Goal: Information Seeking & Learning: Learn about a topic

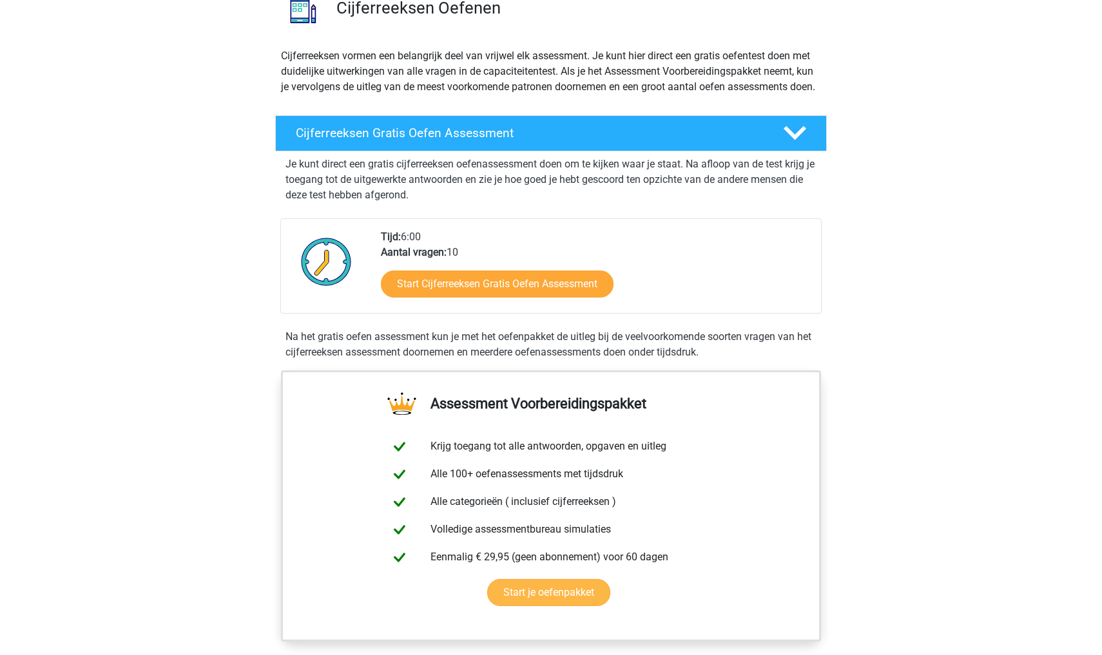
scroll to position [110, 0]
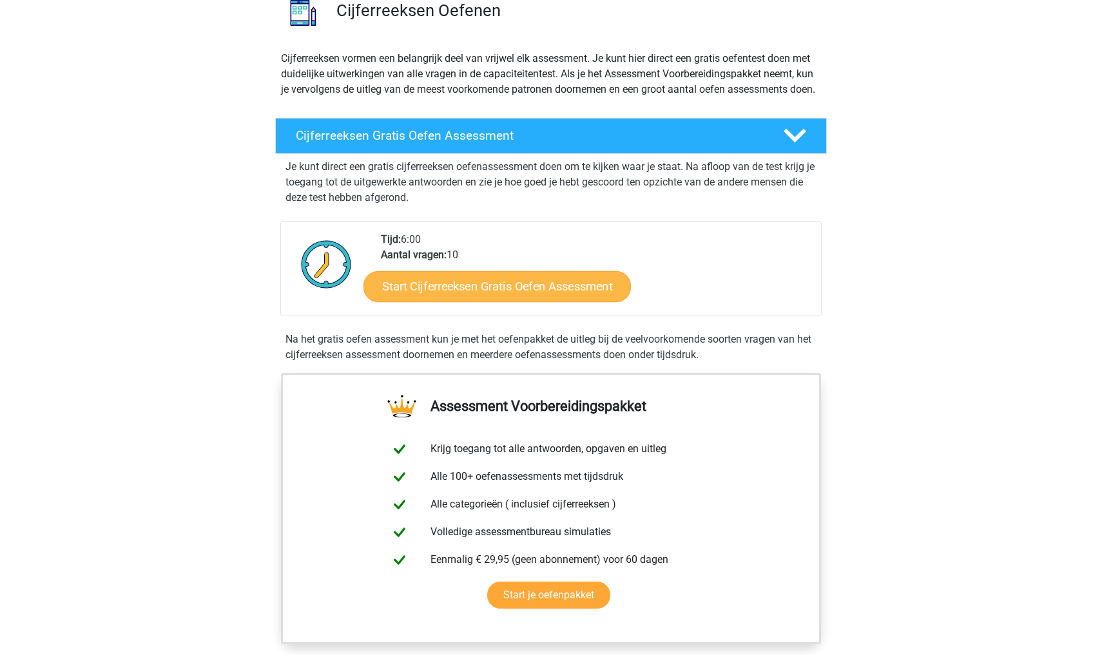
click at [541, 302] on link "Start Cijferreeksen Gratis Oefen Assessment" at bounding box center [496, 286] width 267 height 31
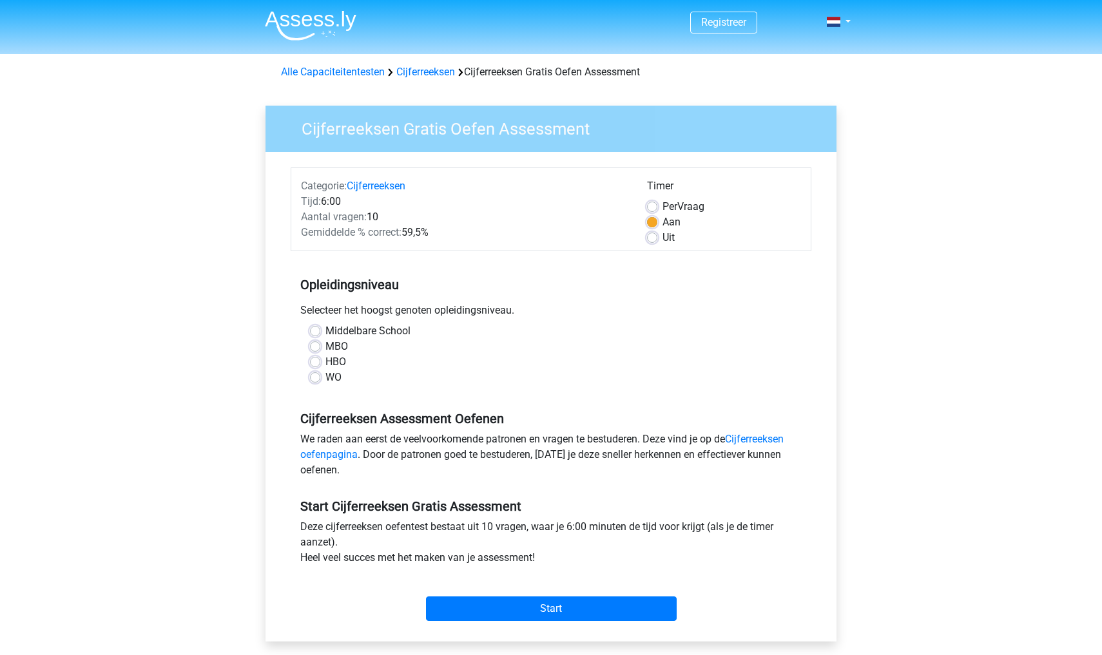
click at [325, 360] on label "HBO" at bounding box center [335, 361] width 21 height 15
click at [318, 360] on input "HBO" at bounding box center [315, 360] width 10 height 13
radio input "true"
click at [646, 608] on input "Start" at bounding box center [551, 609] width 251 height 24
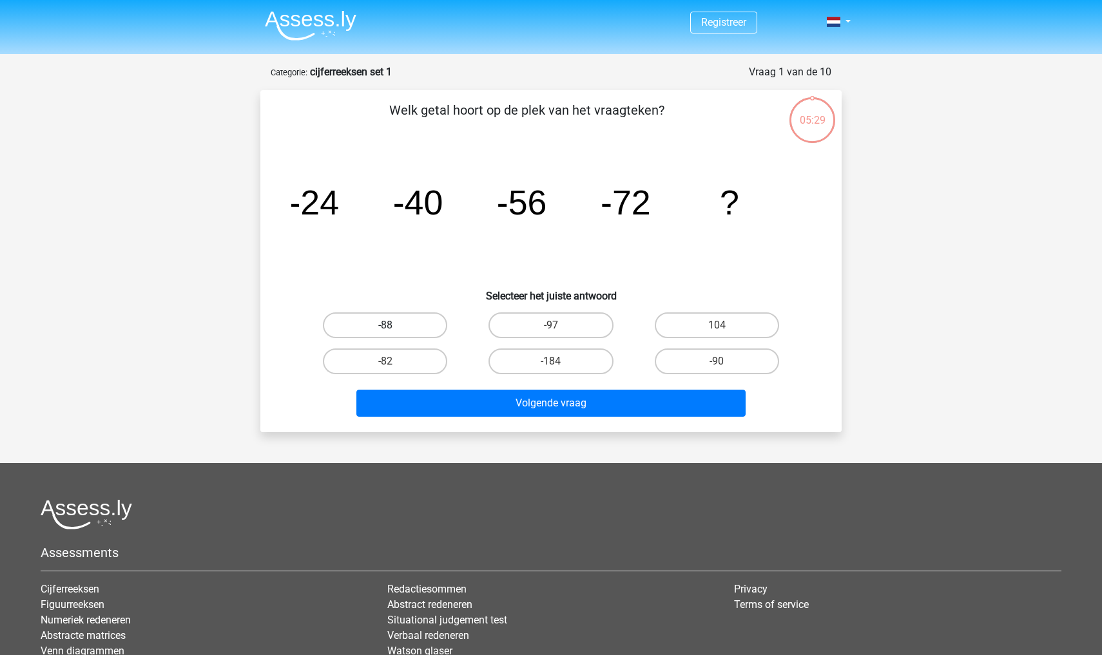
click at [401, 329] on label "-88" at bounding box center [385, 326] width 124 height 26
click at [394, 329] on input "-88" at bounding box center [389, 329] width 8 height 8
radio input "true"
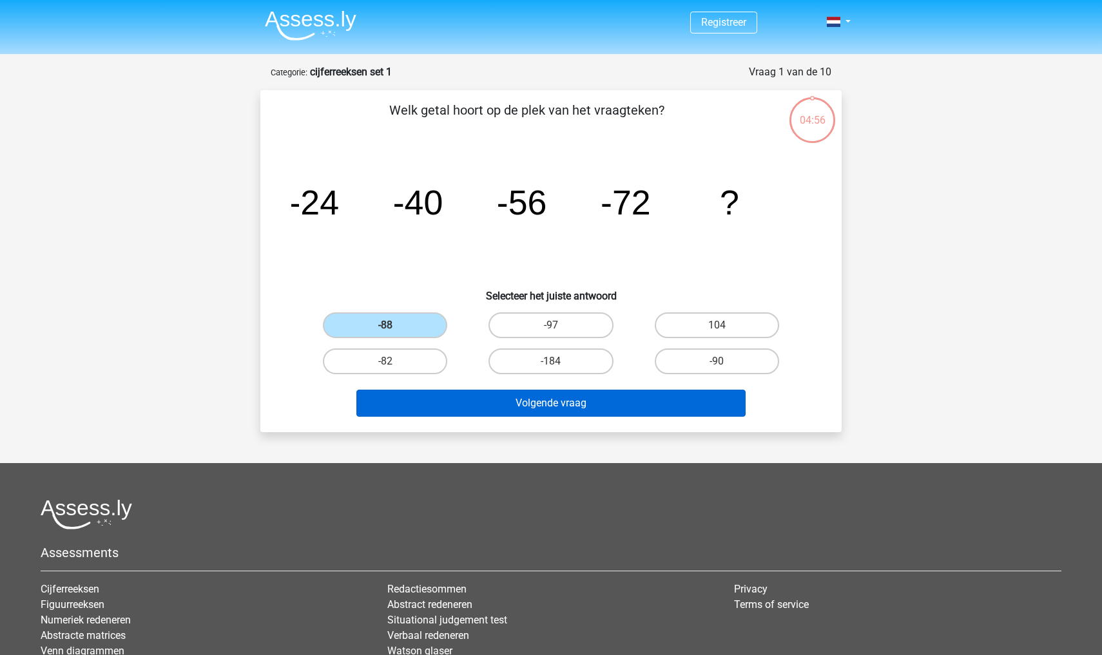
click at [481, 407] on button "Volgende vraag" at bounding box center [551, 403] width 390 height 27
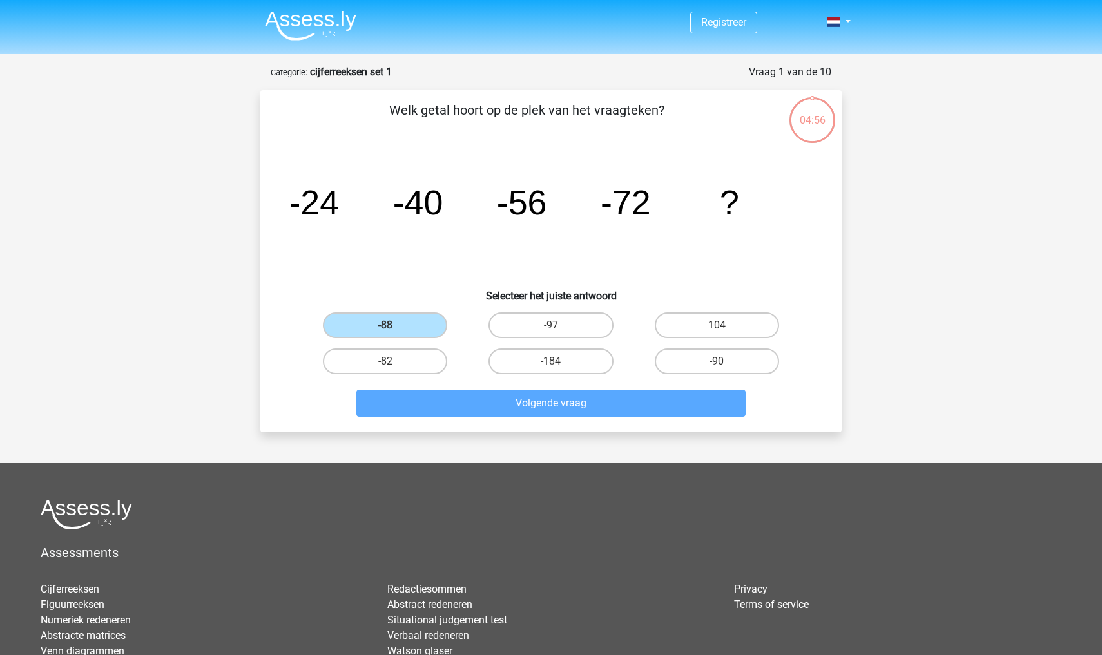
scroll to position [64, 0]
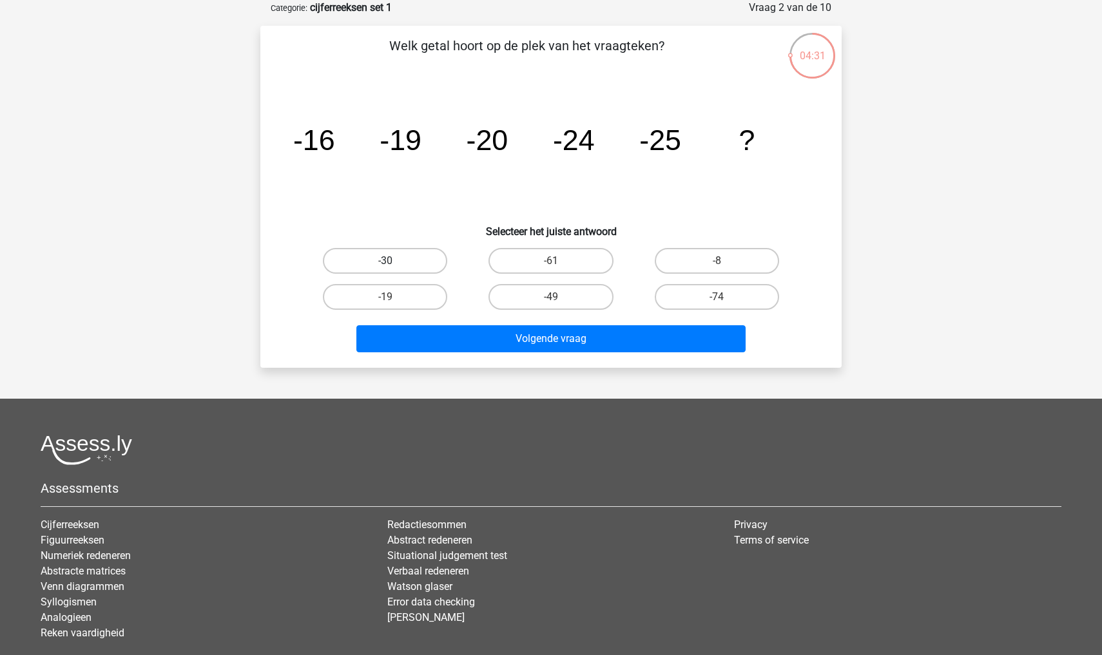
click at [396, 255] on label "-30" at bounding box center [385, 261] width 124 height 26
click at [394, 261] on input "-30" at bounding box center [389, 265] width 8 height 8
radio input "true"
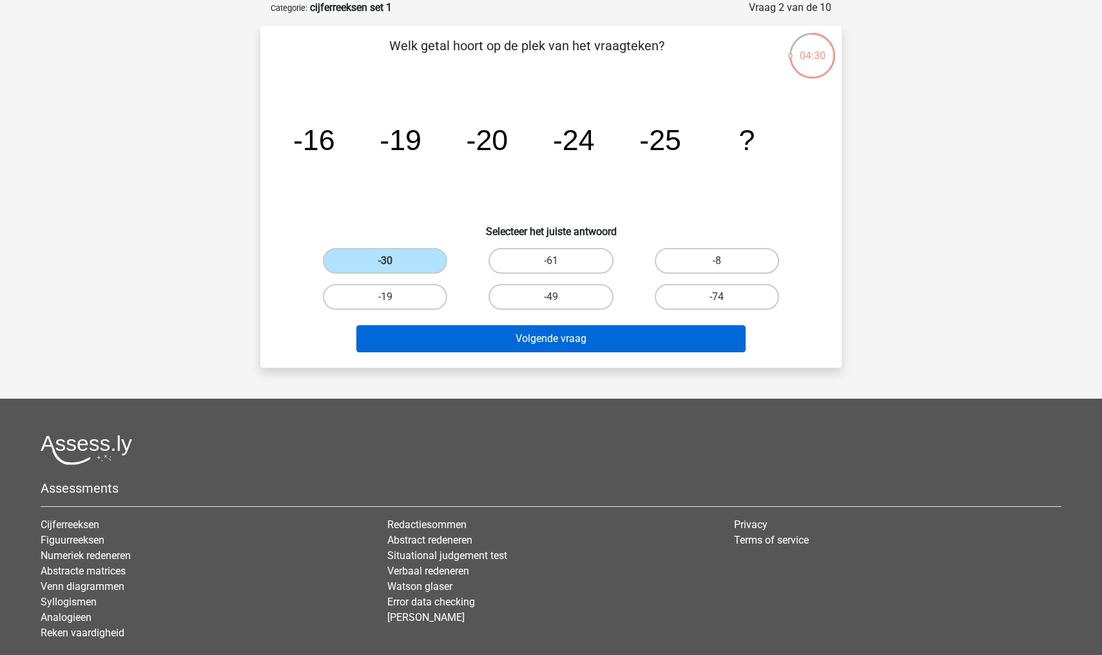
click at [457, 337] on button "Volgende vraag" at bounding box center [551, 338] width 390 height 27
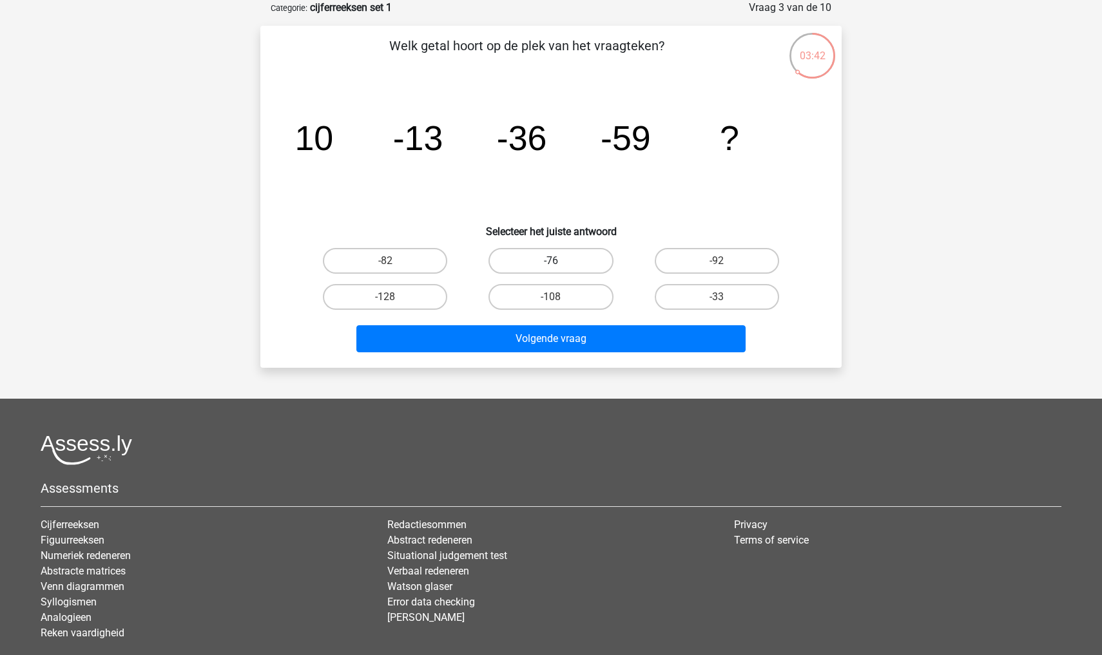
click at [543, 251] on label "-76" at bounding box center [550, 261] width 124 height 26
click at [551, 261] on input "-76" at bounding box center [555, 265] width 8 height 8
radio input "true"
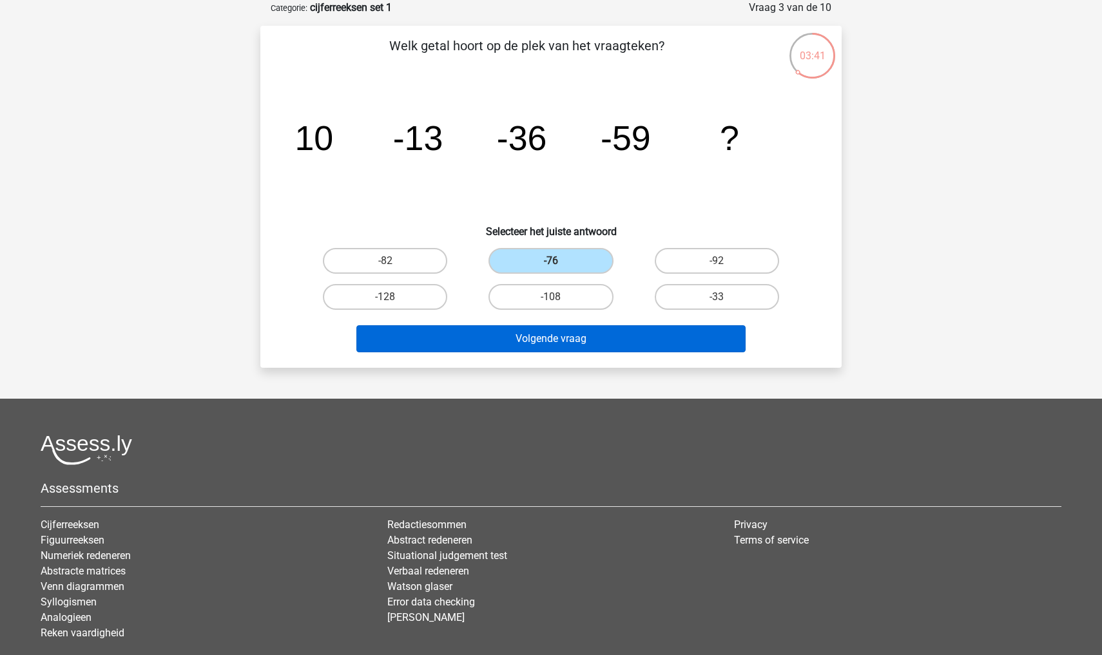
click at [543, 343] on button "Volgende vraag" at bounding box center [551, 338] width 390 height 27
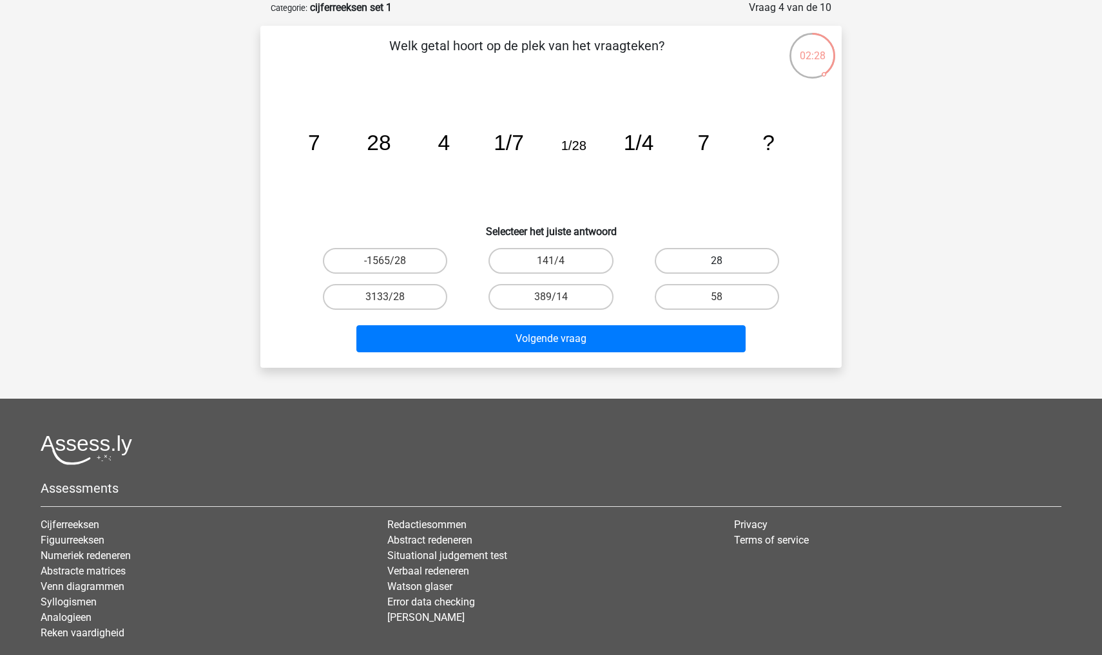
click at [673, 256] on label "28" at bounding box center [717, 261] width 124 height 26
click at [717, 261] on input "28" at bounding box center [721, 265] width 8 height 8
radio input "true"
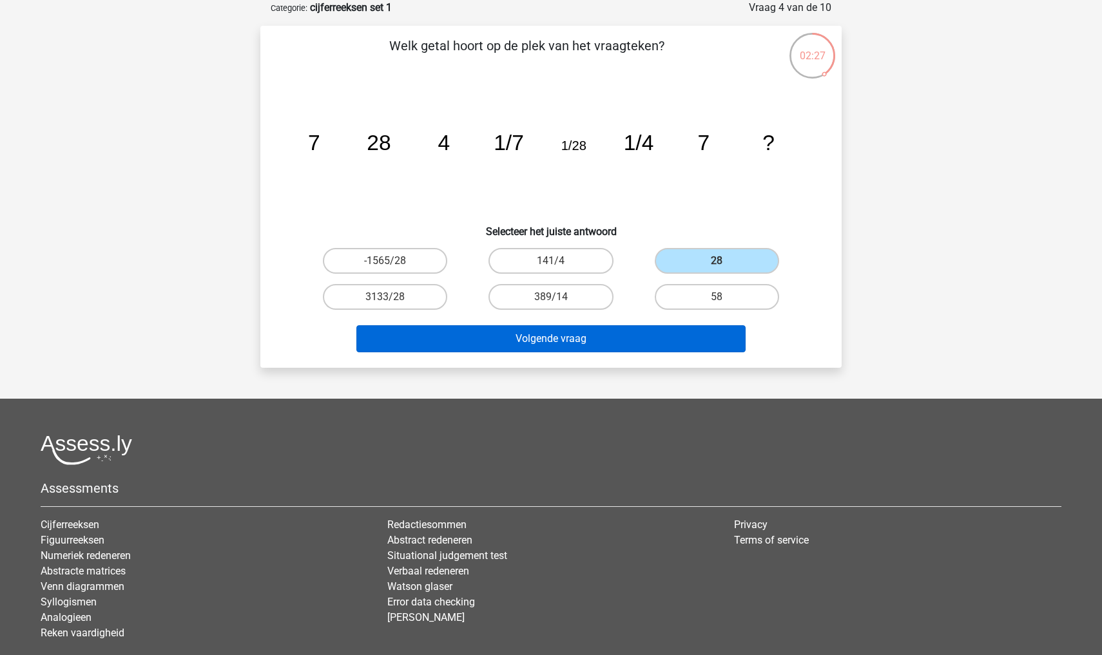
click at [639, 343] on button "Volgende vraag" at bounding box center [551, 338] width 390 height 27
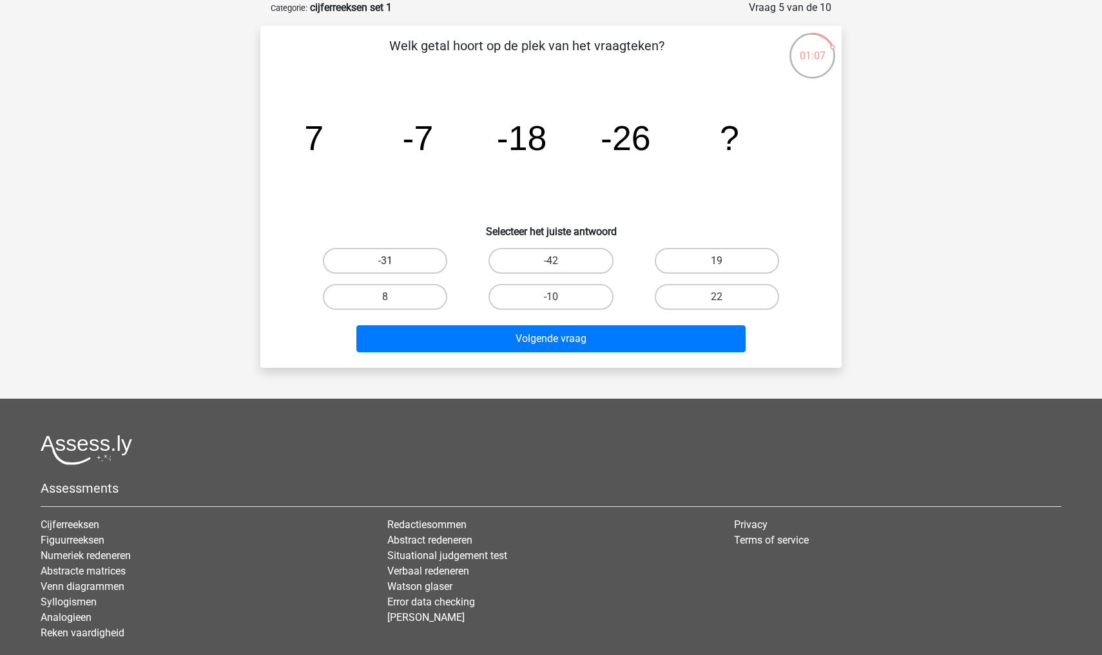
click at [420, 258] on label "-31" at bounding box center [385, 261] width 124 height 26
click at [394, 261] on input "-31" at bounding box center [389, 265] width 8 height 8
radio input "true"
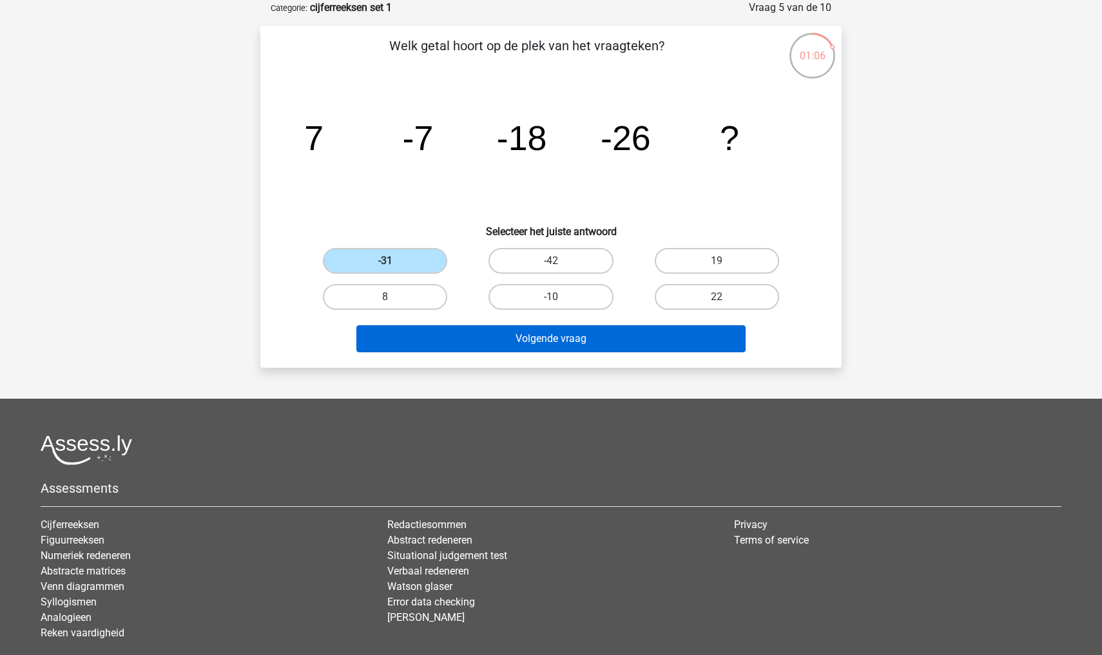
click at [485, 345] on button "Volgende vraag" at bounding box center [551, 338] width 390 height 27
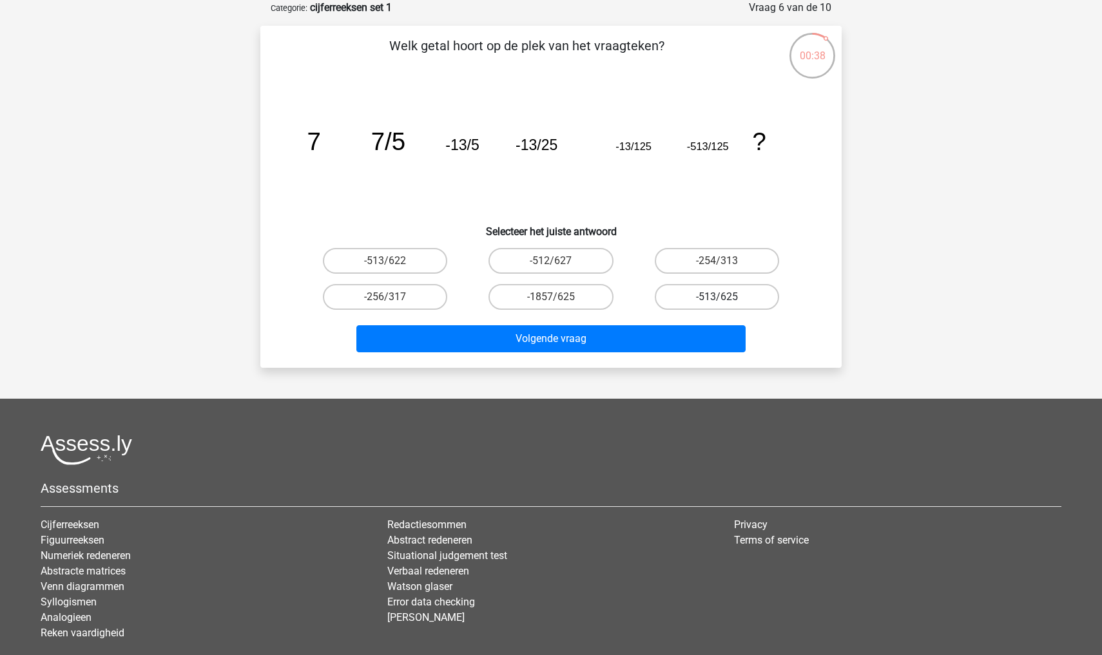
click at [687, 294] on label "-513/625" at bounding box center [717, 297] width 124 height 26
click at [717, 297] on input "-513/625" at bounding box center [721, 301] width 8 height 8
radio input "true"
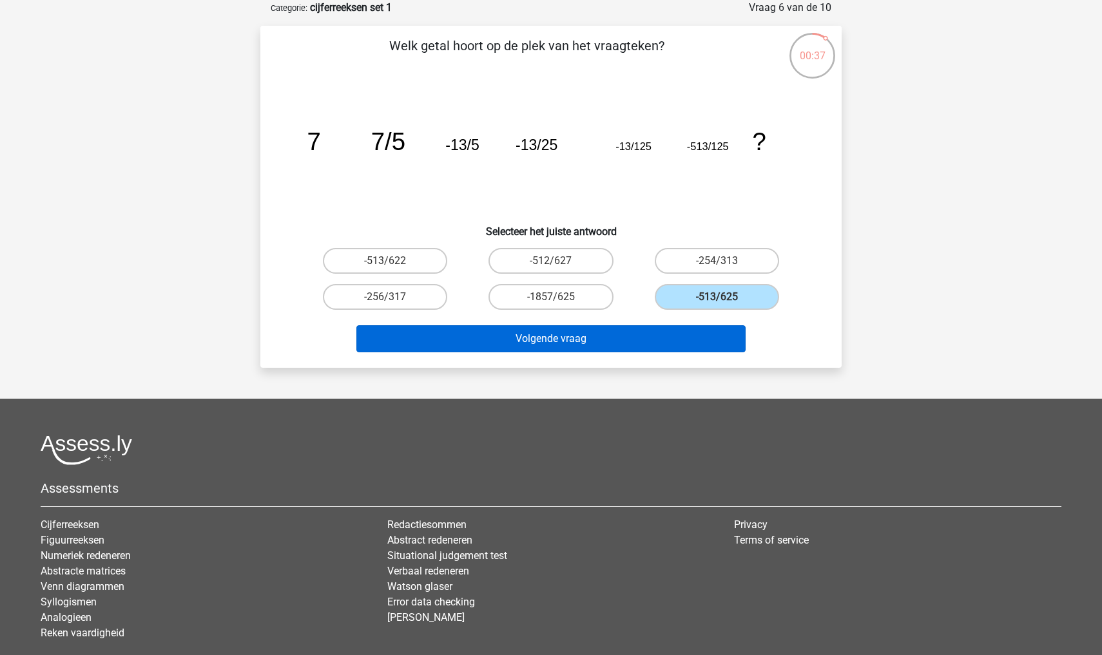
click at [669, 334] on button "Volgende vraag" at bounding box center [551, 338] width 390 height 27
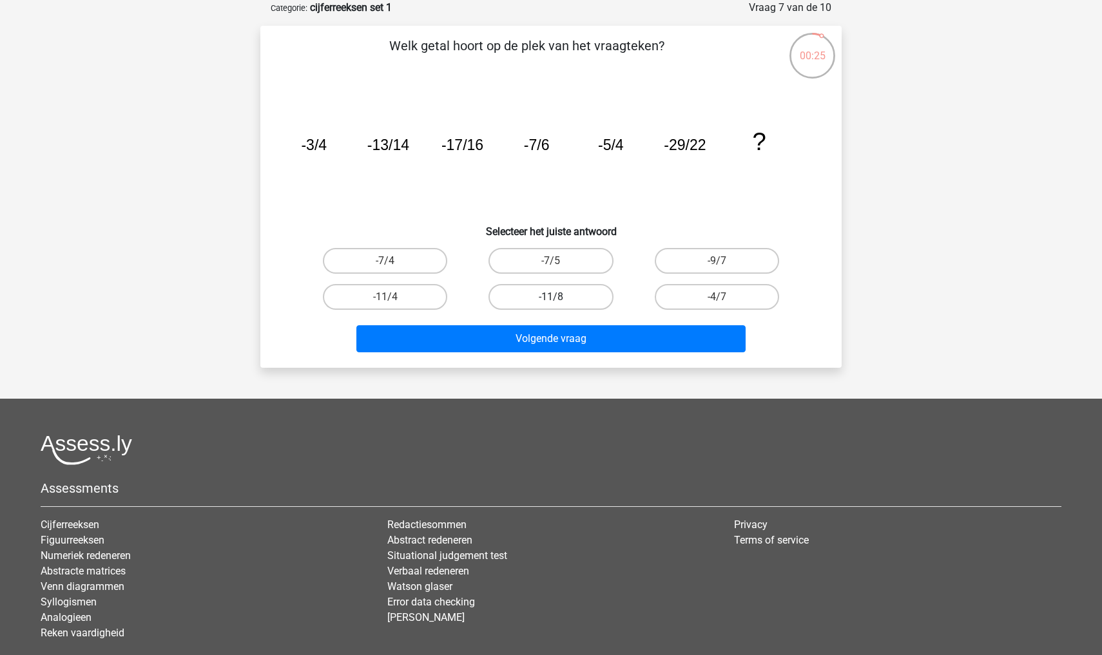
click at [503, 288] on label "-11/8" at bounding box center [550, 297] width 124 height 26
click at [551, 297] on input "-11/8" at bounding box center [555, 301] width 8 height 8
radio input "true"
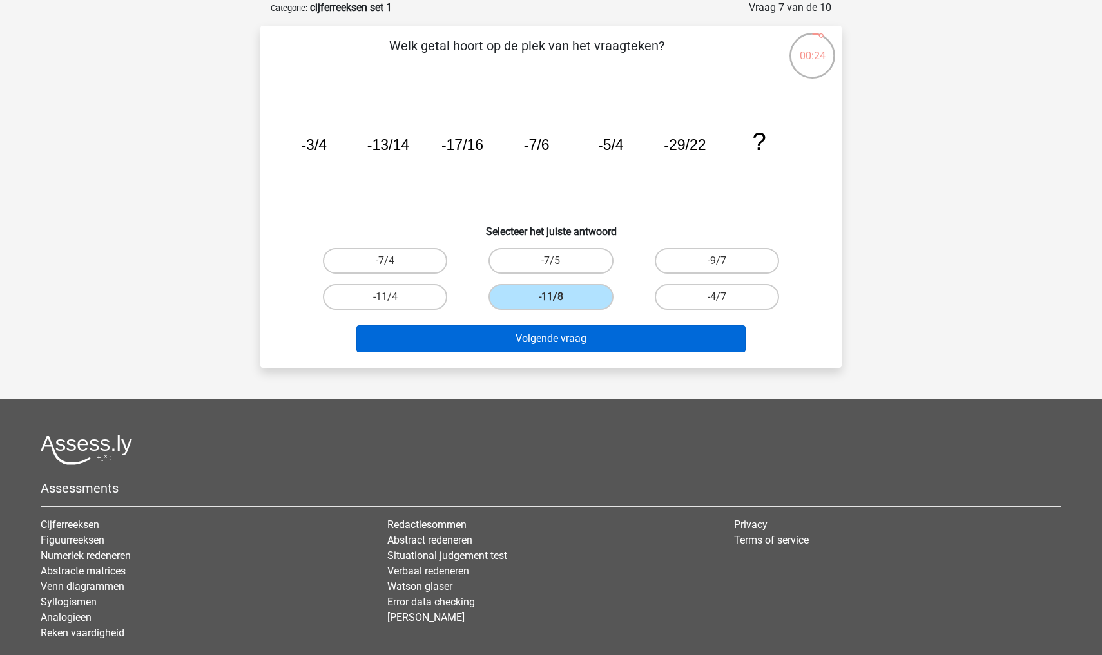
click at [514, 343] on button "Volgende vraag" at bounding box center [551, 338] width 390 height 27
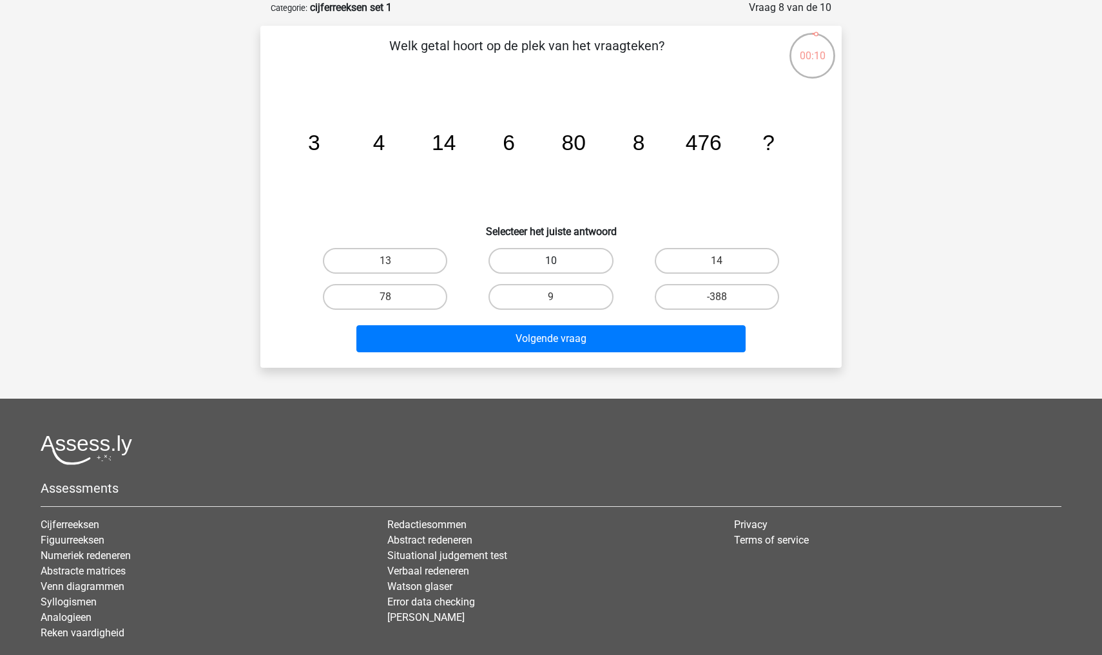
click at [582, 253] on label "10" at bounding box center [550, 261] width 124 height 26
click at [559, 261] on input "10" at bounding box center [555, 265] width 8 height 8
radio input "true"
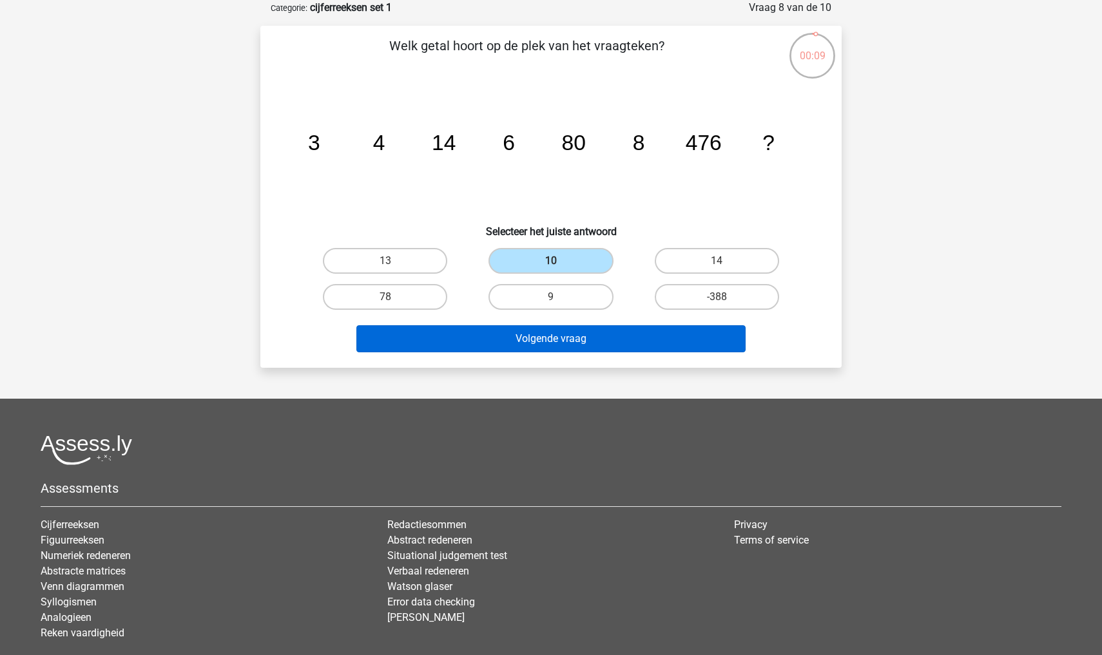
click at [583, 341] on button "Volgende vraag" at bounding box center [551, 338] width 390 height 27
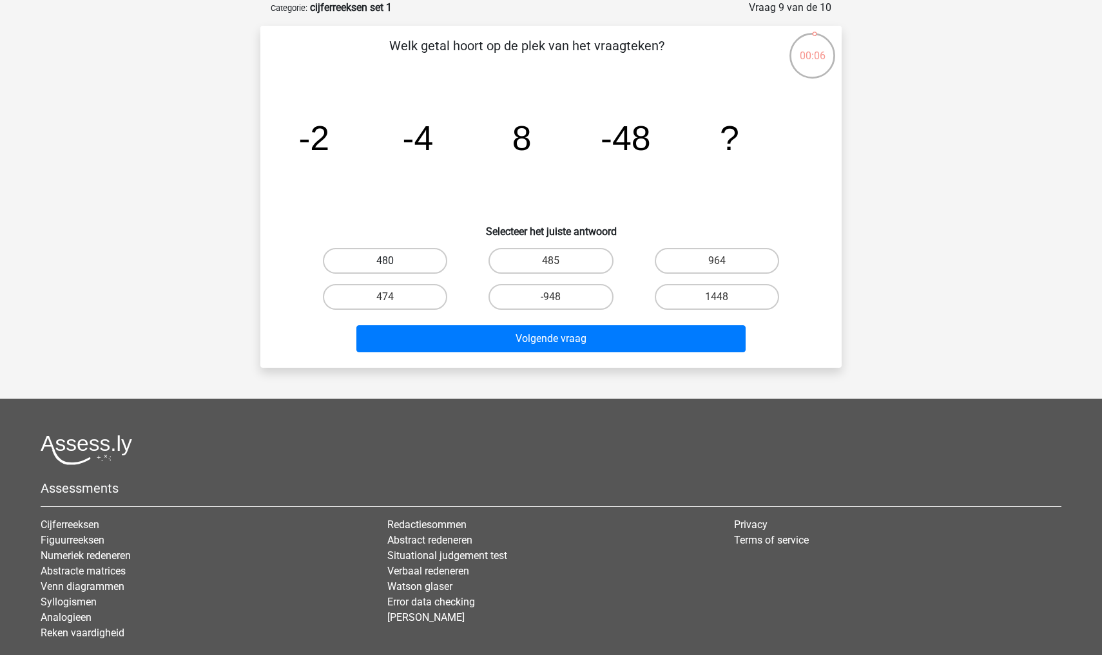
click at [420, 264] on label "480" at bounding box center [385, 261] width 124 height 26
click at [394, 264] on input "480" at bounding box center [389, 265] width 8 height 8
radio input "true"
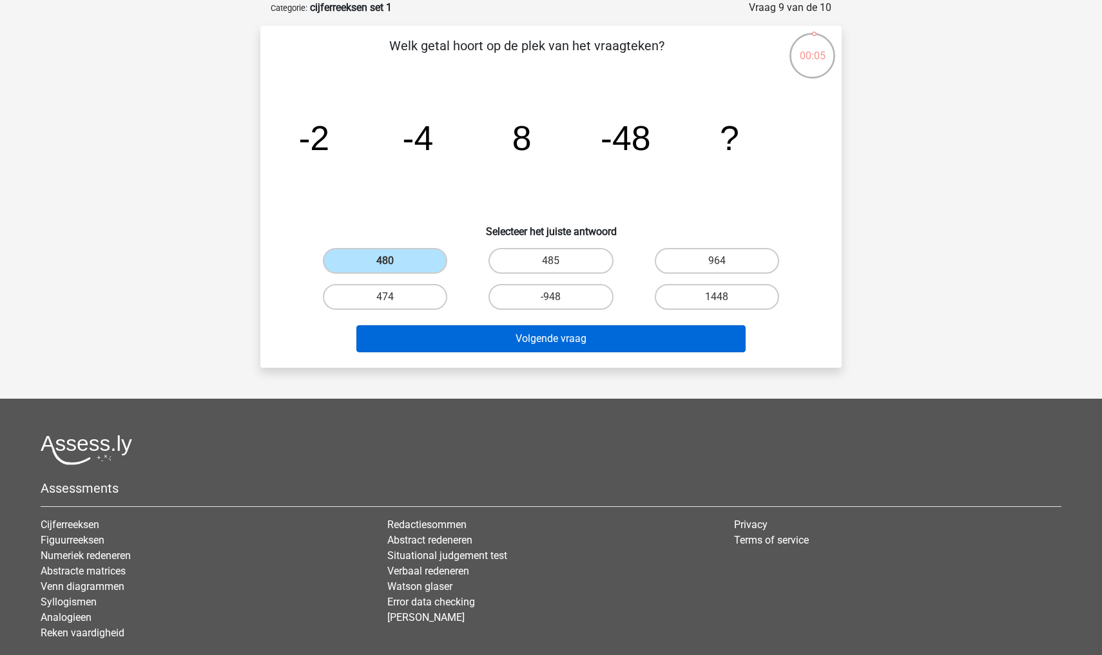
click at [469, 338] on button "Volgende vraag" at bounding box center [551, 338] width 390 height 27
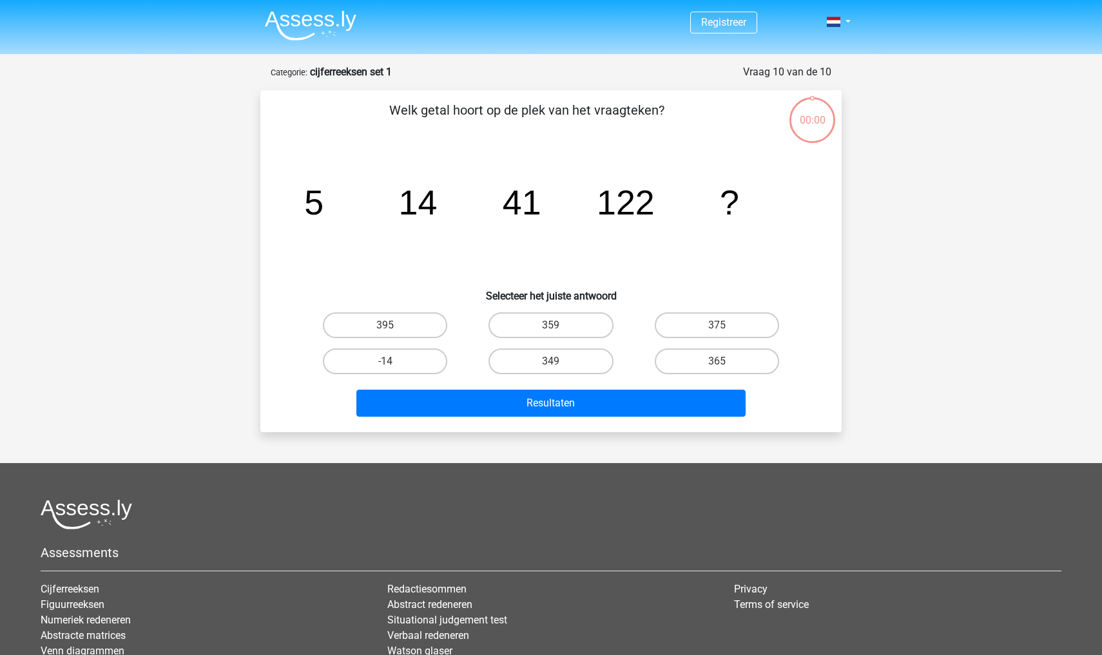
scroll to position [64, 0]
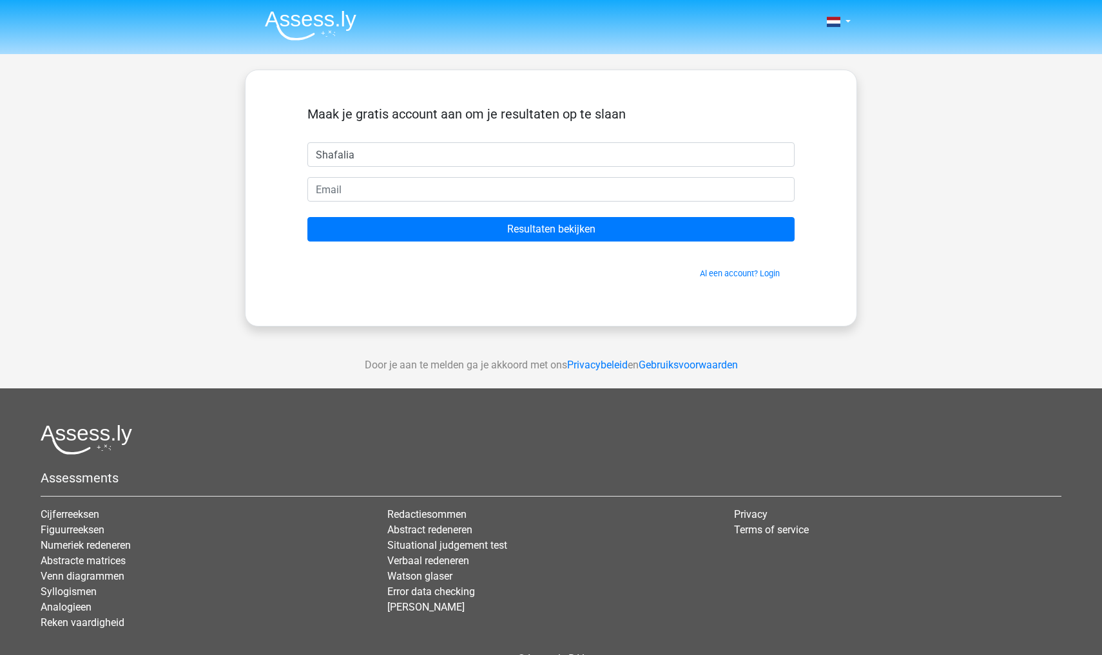
type input "Shafalia"
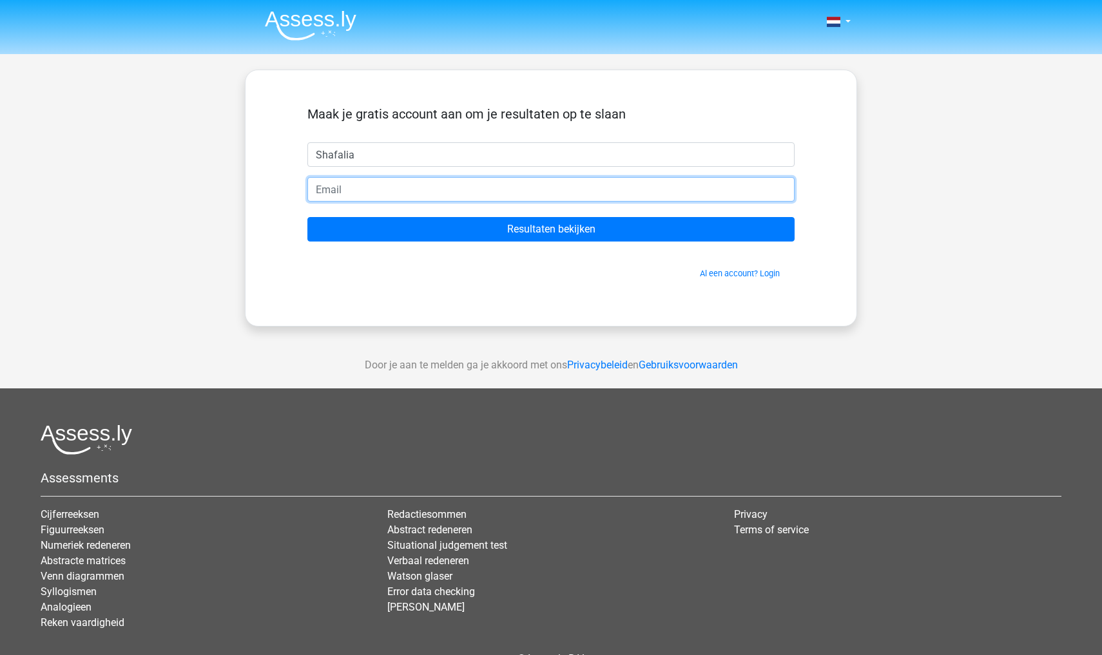
type input "[EMAIL_ADDRESS][DOMAIN_NAME]"
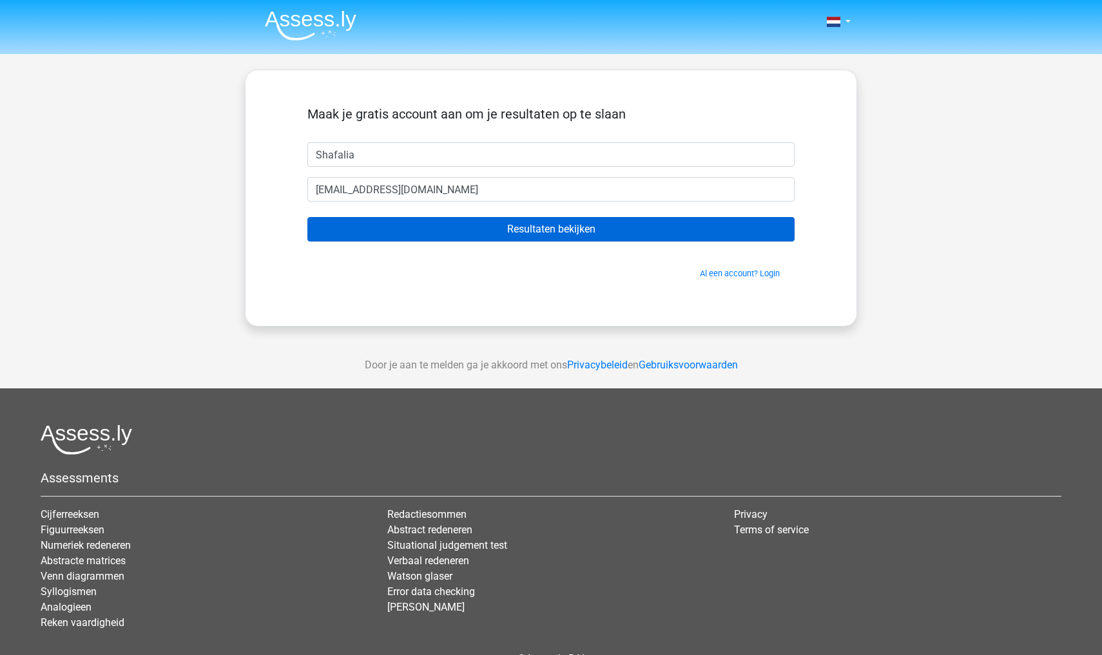
click at [438, 220] on input "Resultaten bekijken" at bounding box center [550, 229] width 487 height 24
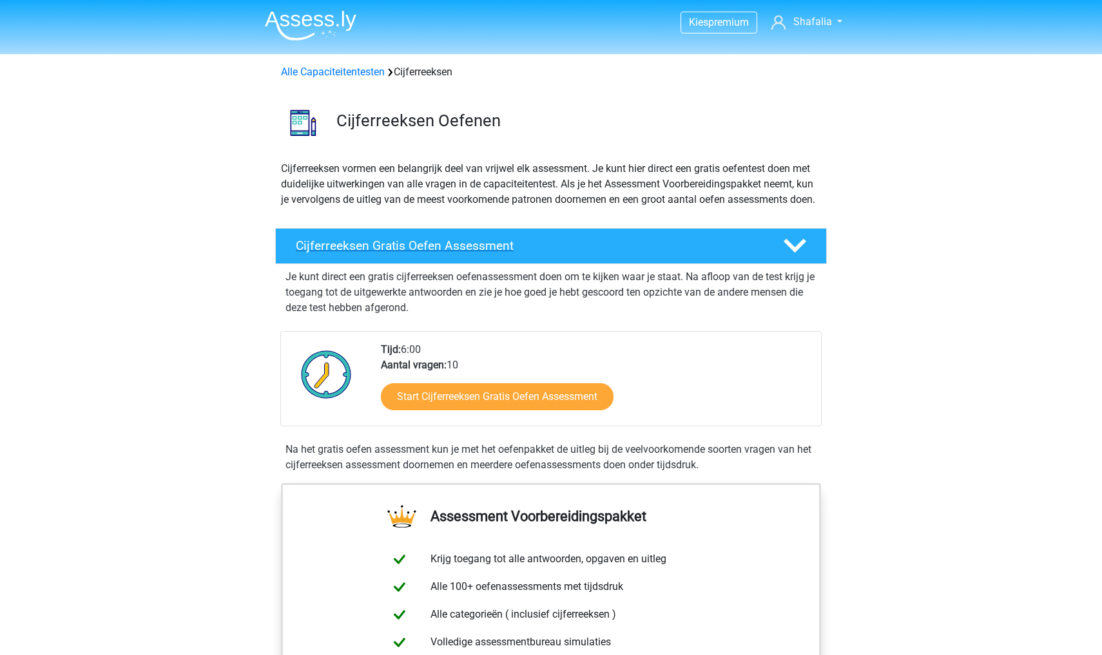
click at [794, 257] on icon at bounding box center [795, 246] width 23 height 23
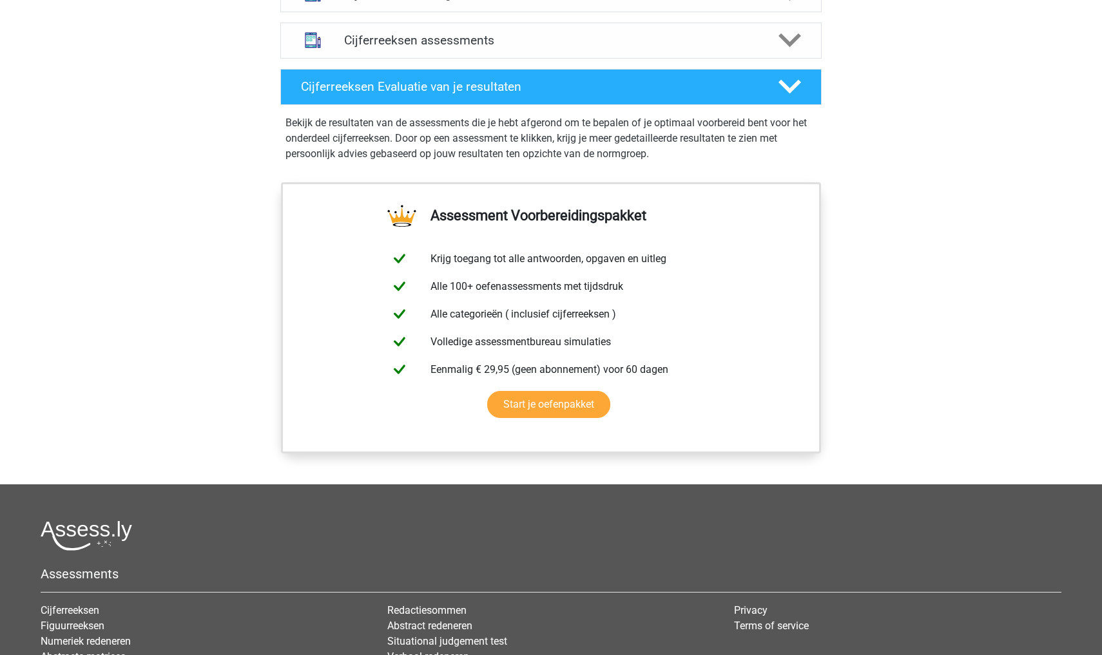
scroll to position [633, 0]
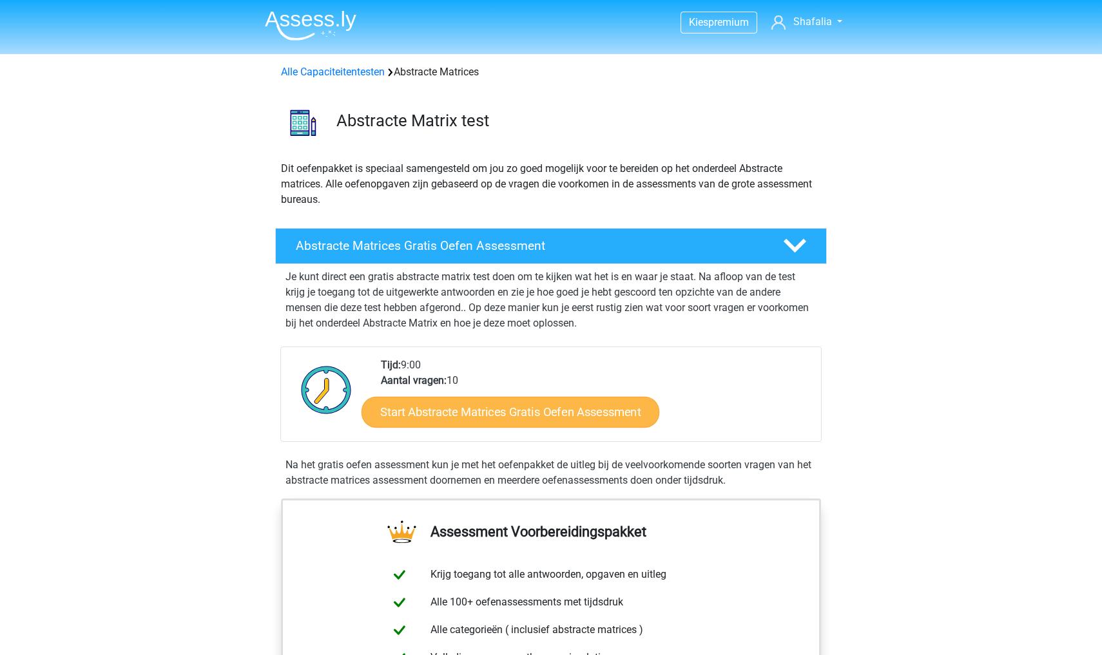
click at [512, 423] on link "Start Abstracte Matrices Gratis Oefen Assessment" at bounding box center [511, 411] width 298 height 31
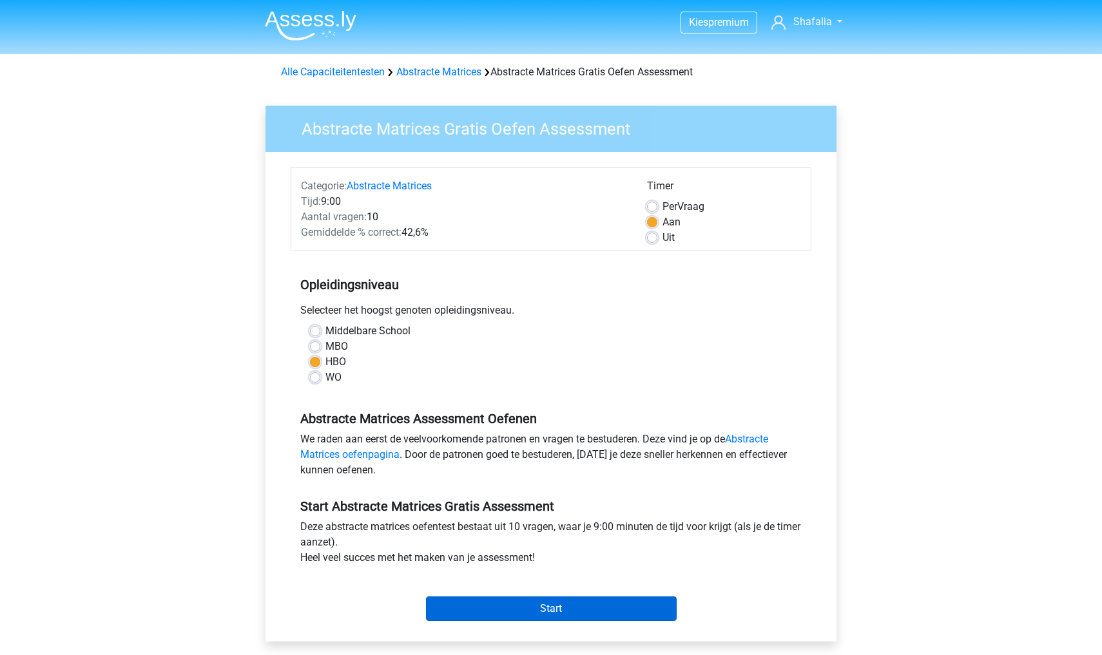
click at [643, 614] on input "Start" at bounding box center [551, 609] width 251 height 24
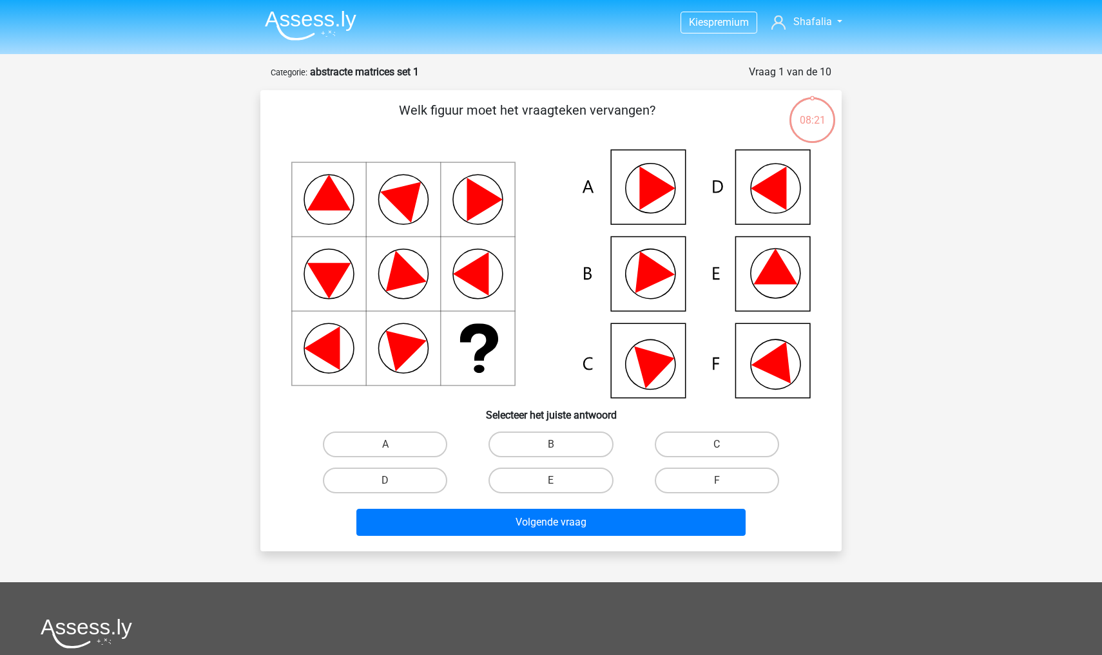
click at [655, 196] on icon at bounding box center [656, 188] width 35 height 44
click at [345, 452] on label "A" at bounding box center [385, 445] width 124 height 26
click at [385, 452] on input "A" at bounding box center [389, 449] width 8 height 8
radio input "true"
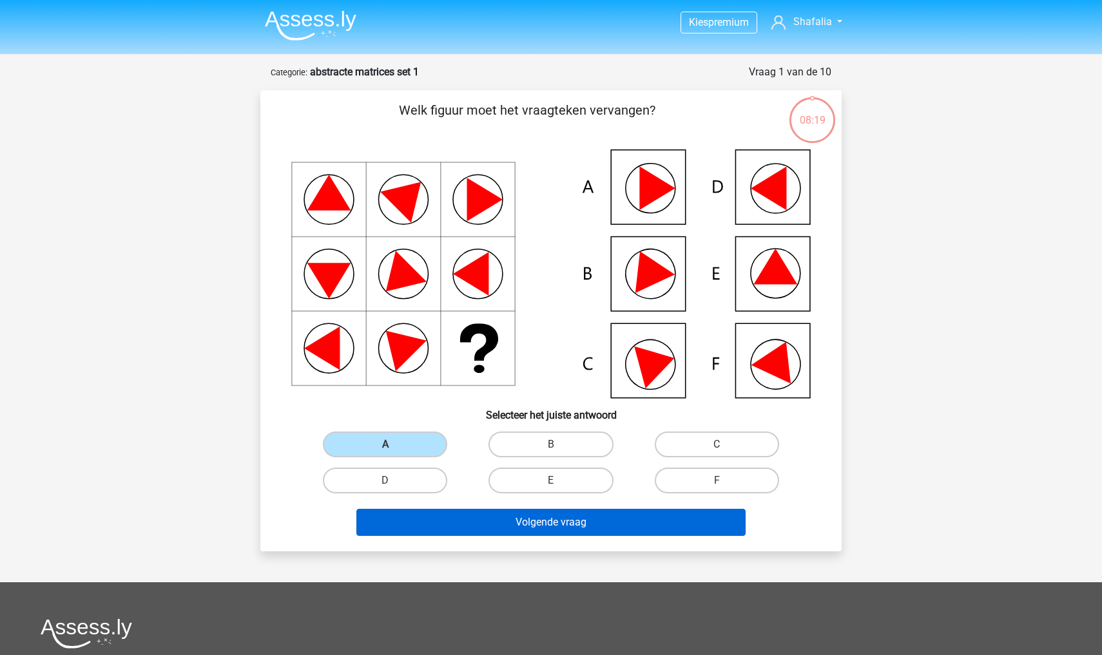
click at [429, 519] on button "Volgende vraag" at bounding box center [551, 522] width 390 height 27
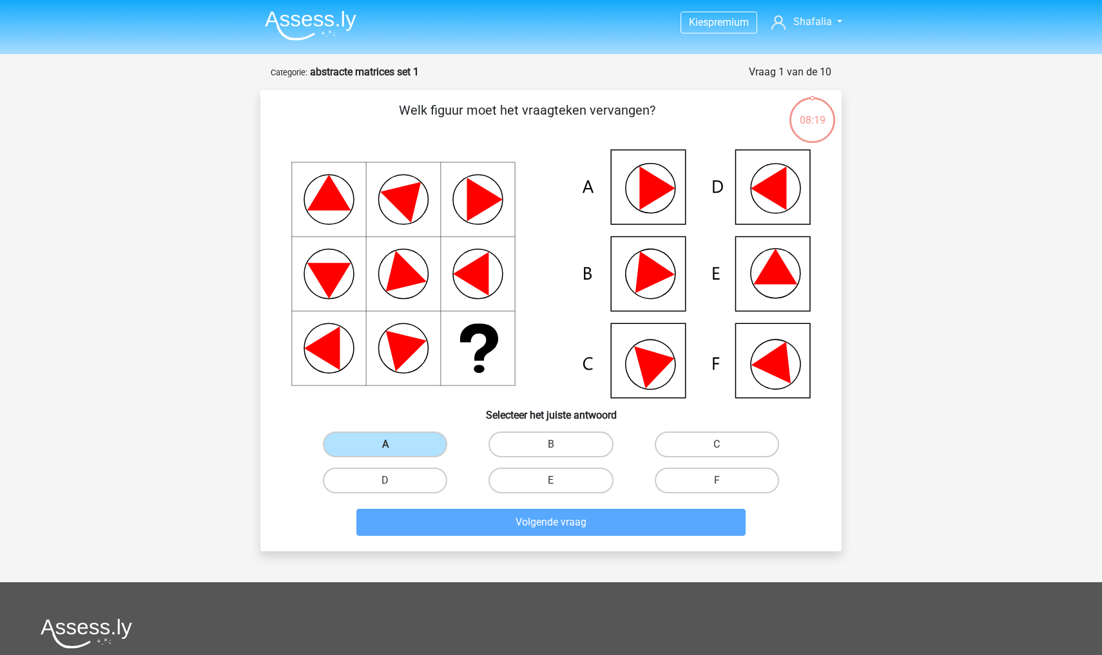
scroll to position [64, 0]
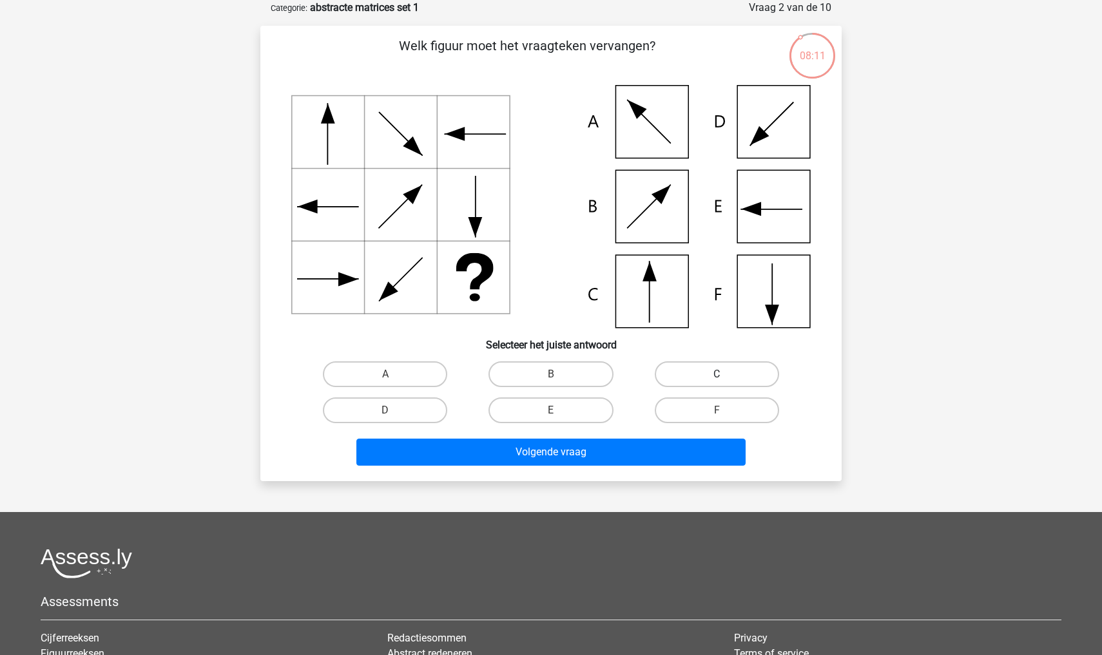
click at [721, 365] on label "C" at bounding box center [717, 375] width 124 height 26
click at [721, 374] on input "C" at bounding box center [721, 378] width 8 height 8
radio input "true"
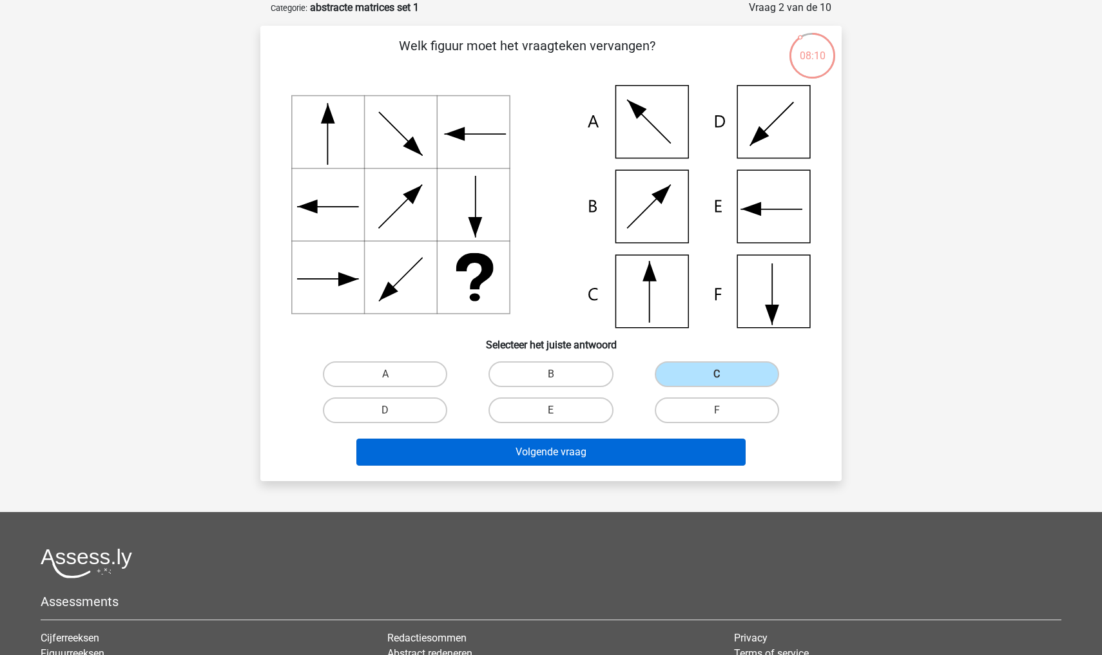
click at [599, 453] on button "Volgende vraag" at bounding box center [551, 452] width 390 height 27
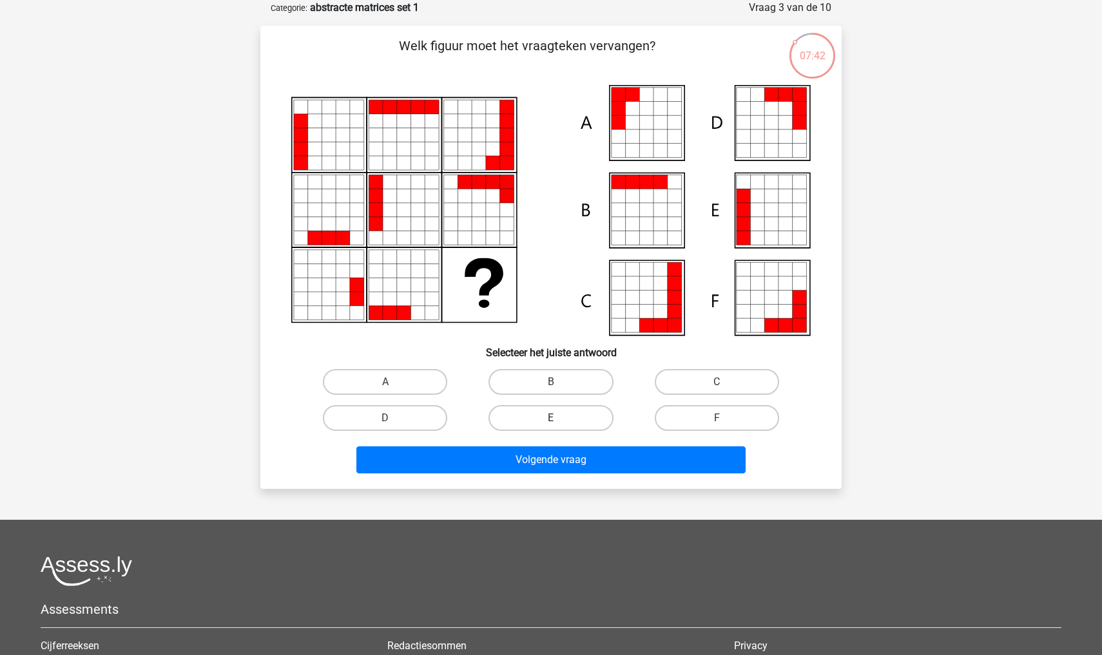
click at [566, 415] on label "E" at bounding box center [550, 418] width 124 height 26
click at [559, 418] on input "E" at bounding box center [555, 422] width 8 height 8
radio input "true"
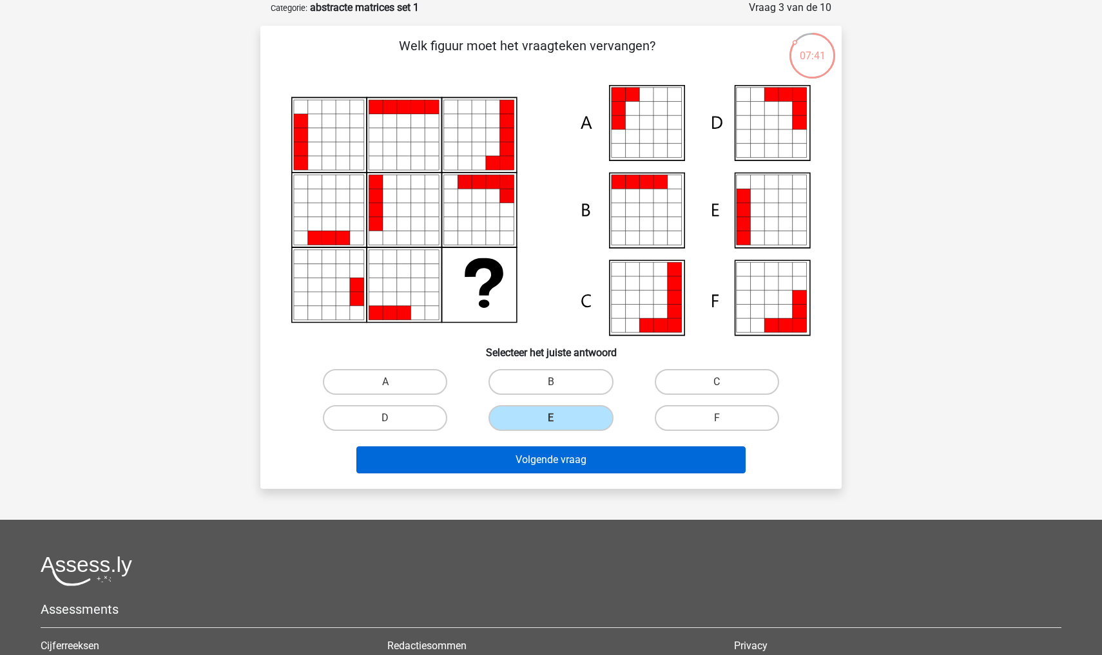
click at [560, 463] on button "Volgende vraag" at bounding box center [551, 460] width 390 height 27
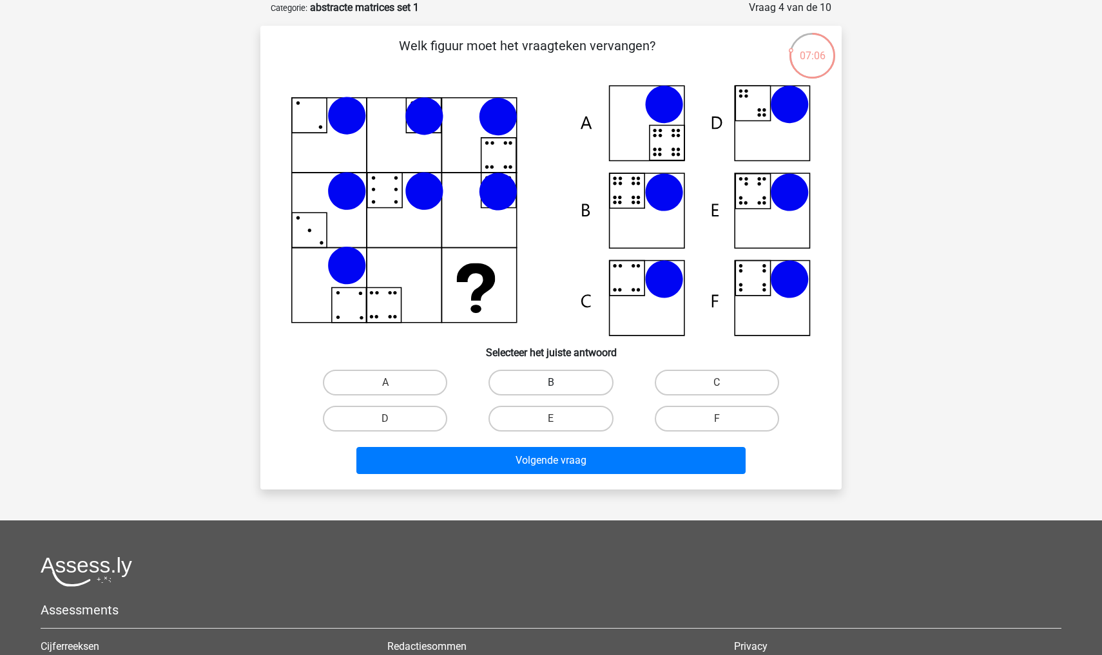
click at [588, 379] on label "B" at bounding box center [550, 383] width 124 height 26
click at [559, 383] on input "B" at bounding box center [555, 387] width 8 height 8
radio input "true"
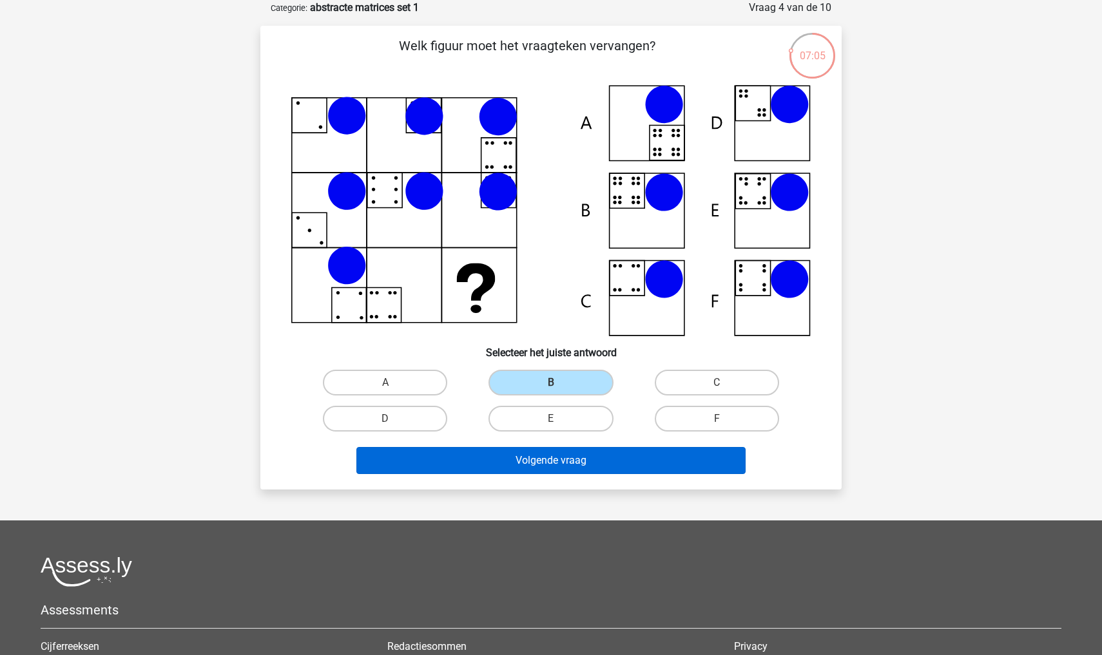
click at [579, 469] on button "Volgende vraag" at bounding box center [551, 460] width 390 height 27
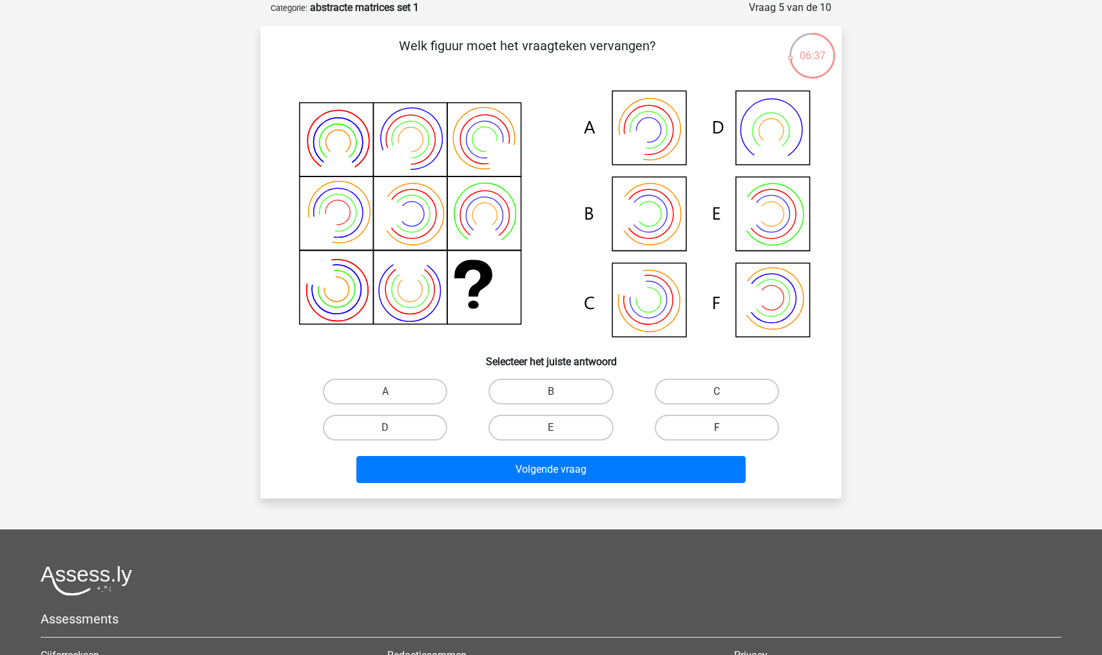
click at [680, 432] on label "F" at bounding box center [717, 428] width 124 height 26
click at [717, 432] on input "F" at bounding box center [721, 432] width 8 height 8
radio input "true"
click at [590, 434] on label "E" at bounding box center [550, 428] width 124 height 26
click at [559, 434] on input "E" at bounding box center [555, 432] width 8 height 8
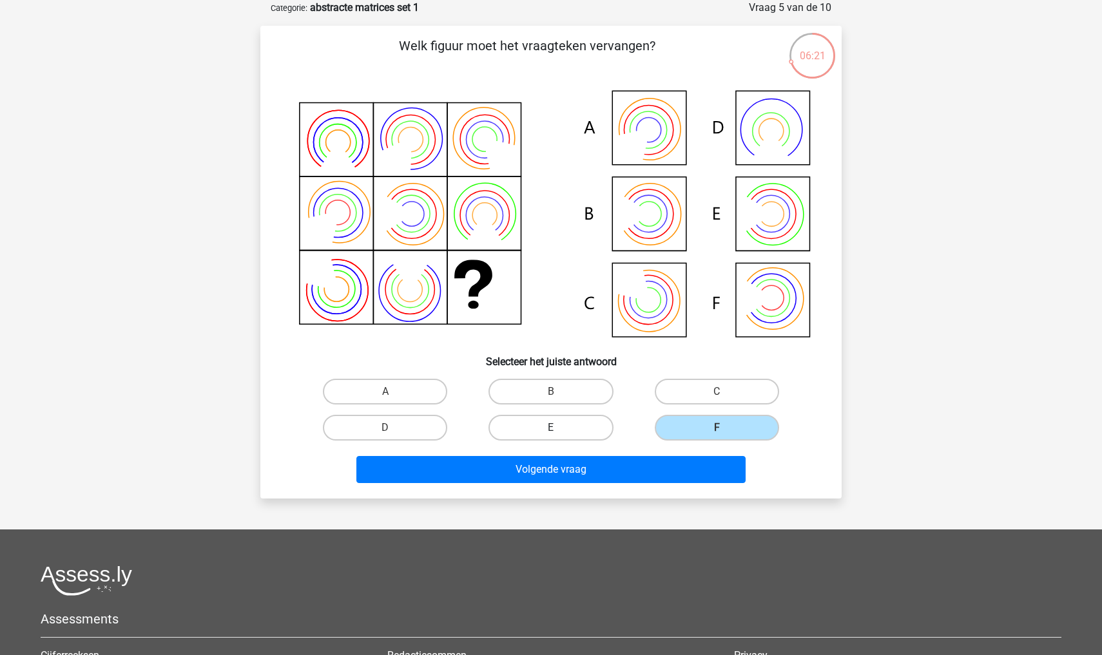
radio input "true"
click at [697, 389] on label "C" at bounding box center [717, 392] width 124 height 26
click at [717, 392] on input "C" at bounding box center [721, 396] width 8 height 8
radio input "true"
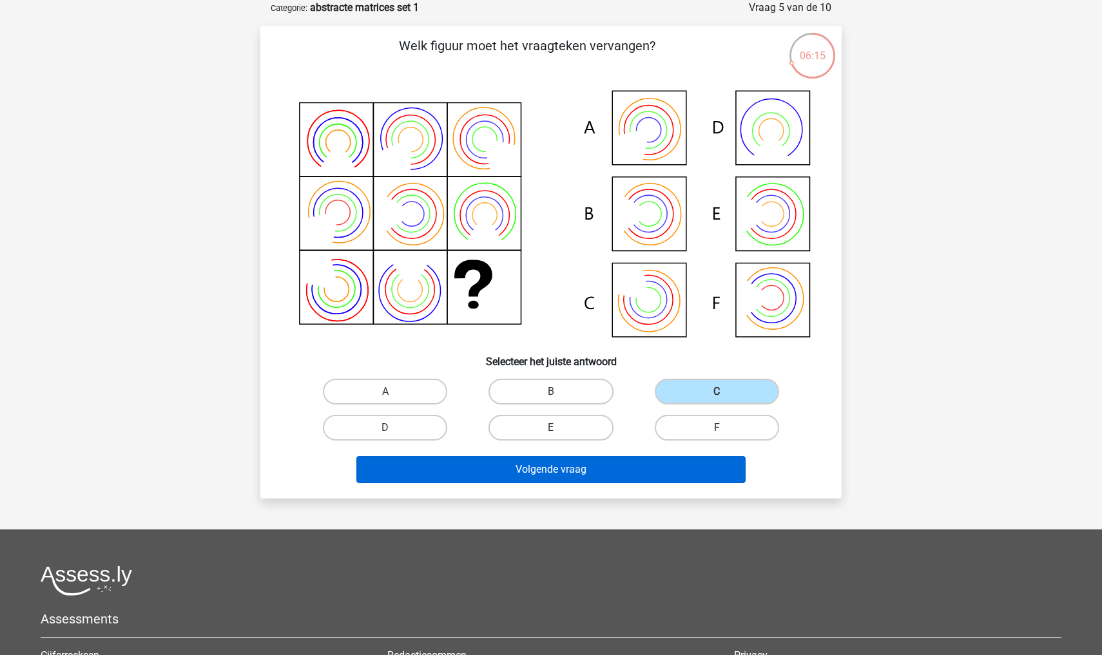
click at [666, 469] on button "Volgende vraag" at bounding box center [551, 469] width 390 height 27
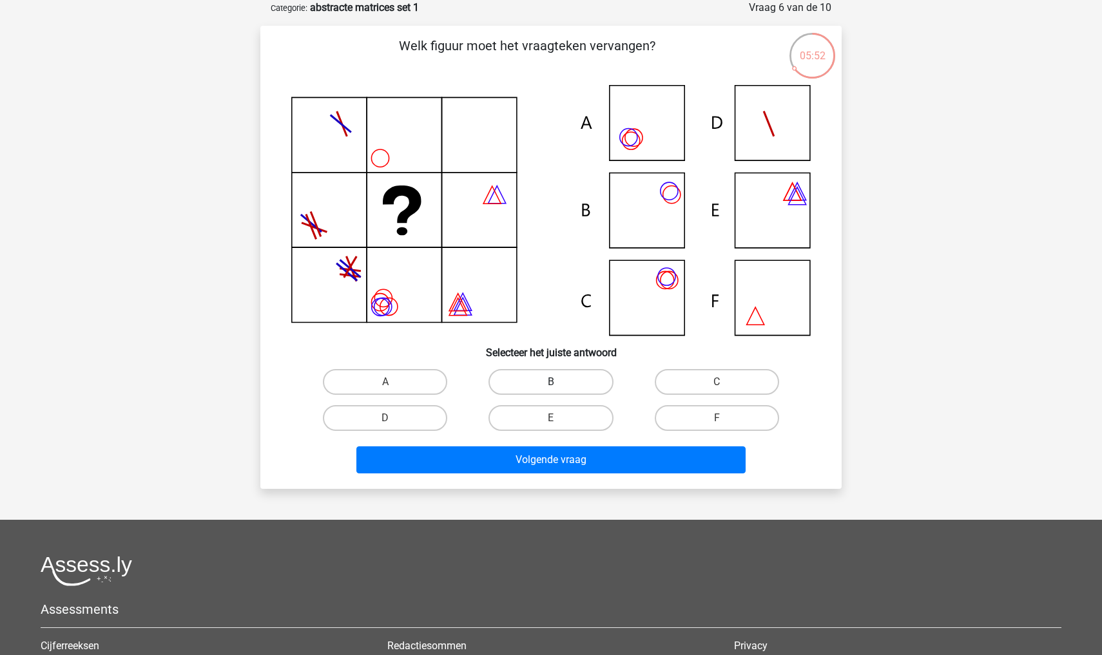
click at [565, 378] on label "B" at bounding box center [550, 382] width 124 height 26
click at [559, 382] on input "B" at bounding box center [555, 386] width 8 height 8
radio input "true"
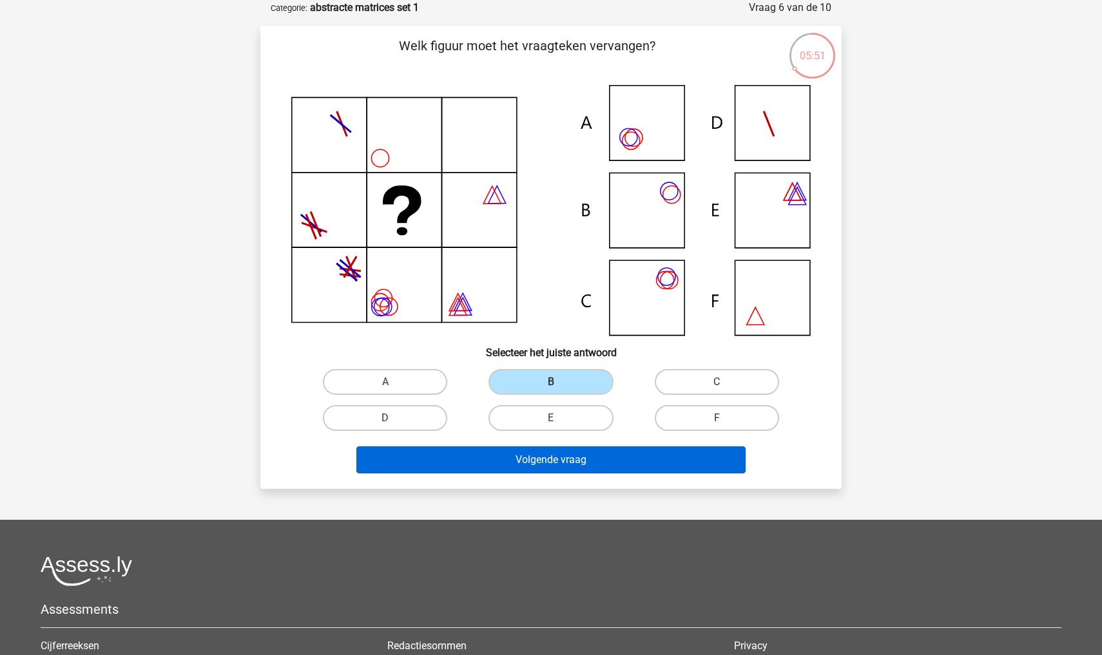
click at [557, 464] on button "Volgende vraag" at bounding box center [551, 460] width 390 height 27
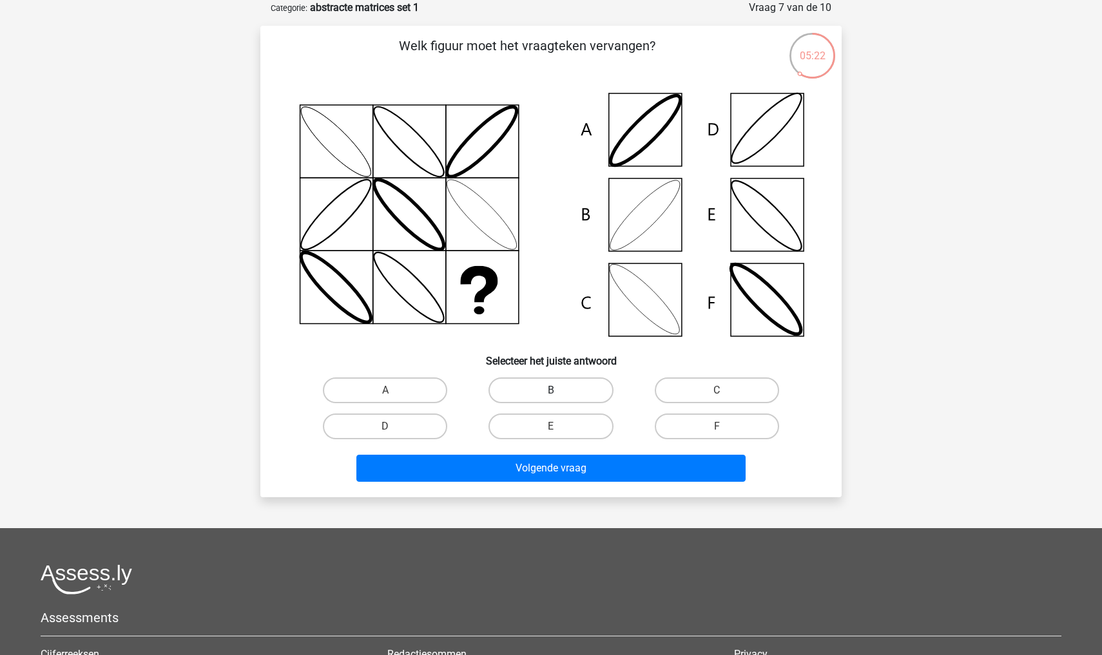
click at [596, 398] on label "B" at bounding box center [550, 391] width 124 height 26
click at [559, 398] on input "B" at bounding box center [555, 395] width 8 height 8
radio input "true"
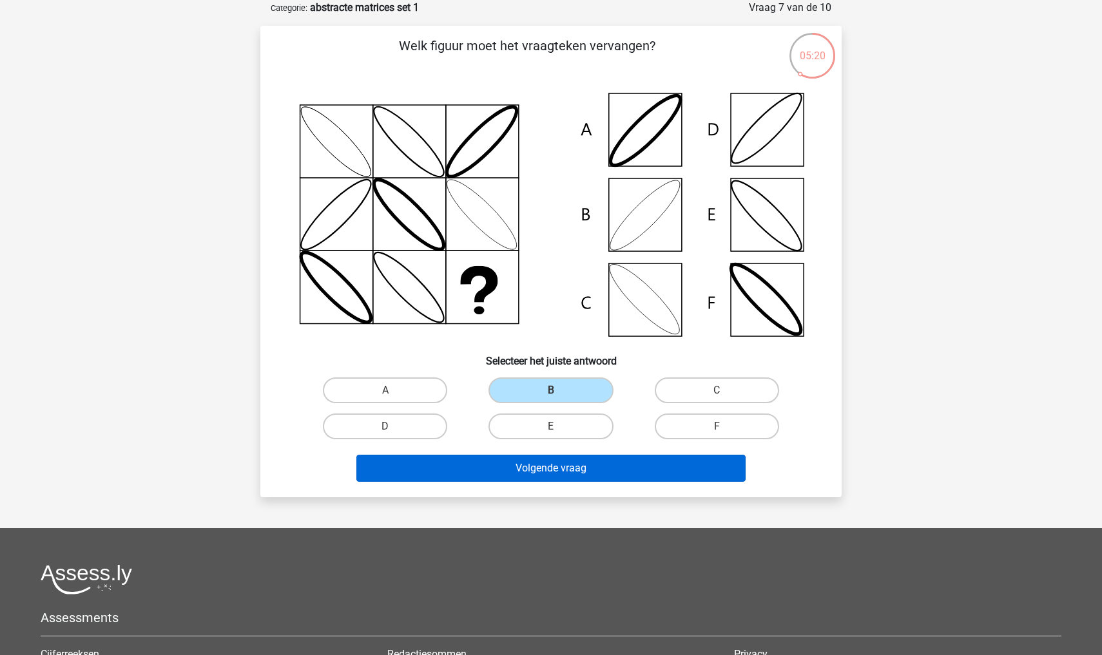
click at [565, 467] on button "Volgende vraag" at bounding box center [551, 468] width 390 height 27
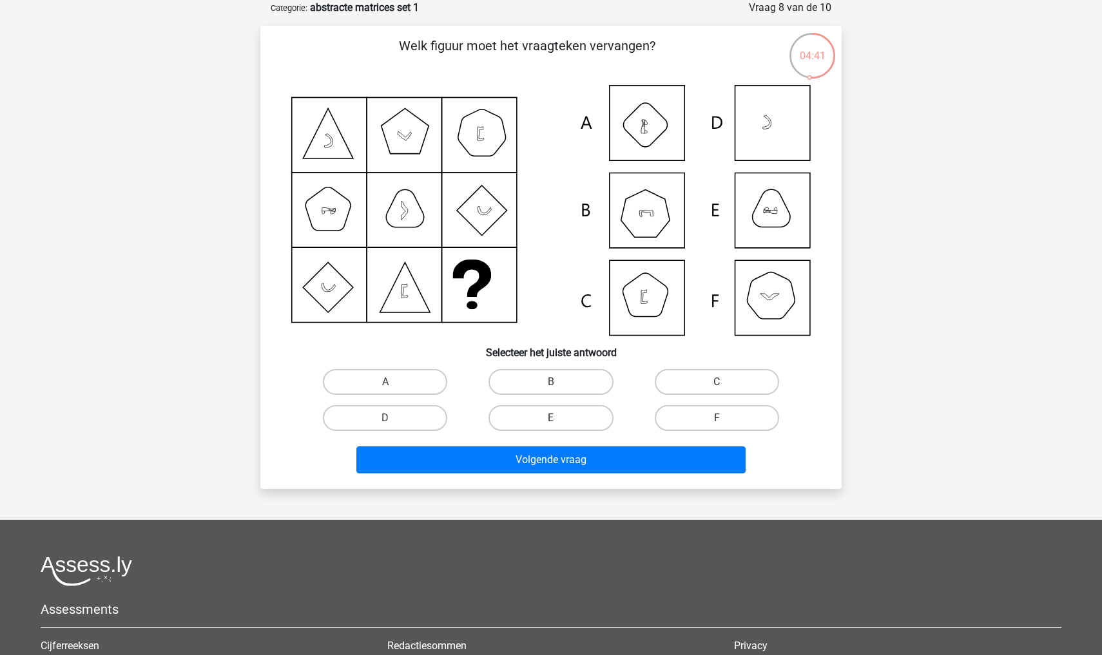
click at [584, 414] on label "E" at bounding box center [550, 418] width 124 height 26
click at [559, 418] on input "E" at bounding box center [555, 422] width 8 height 8
radio input "true"
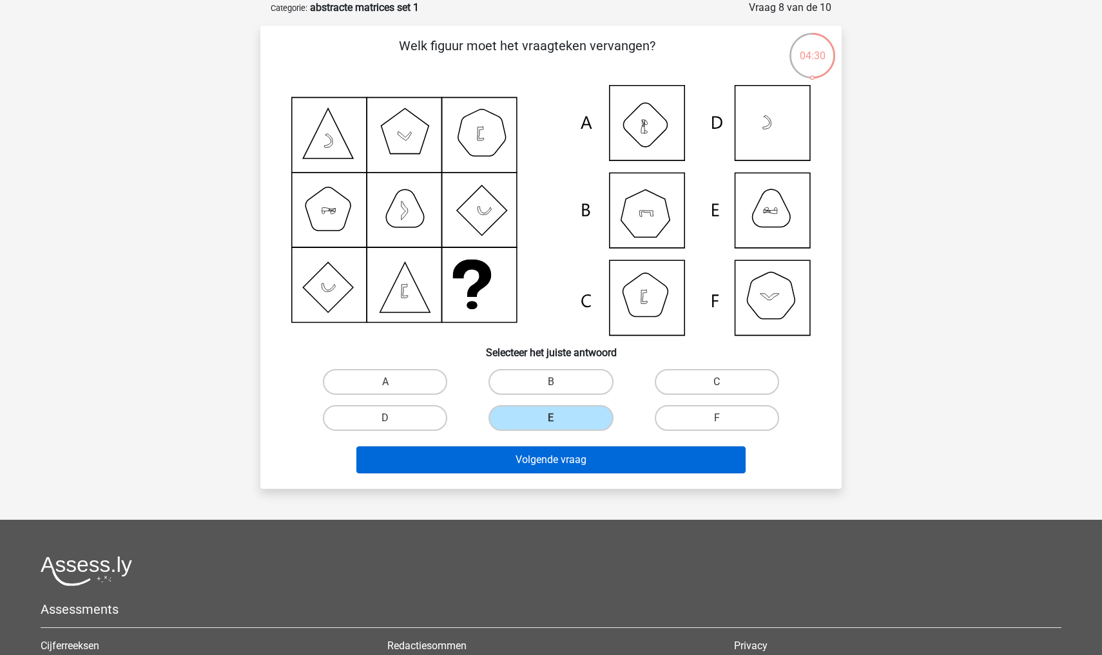
click at [593, 458] on button "Volgende vraag" at bounding box center [551, 460] width 390 height 27
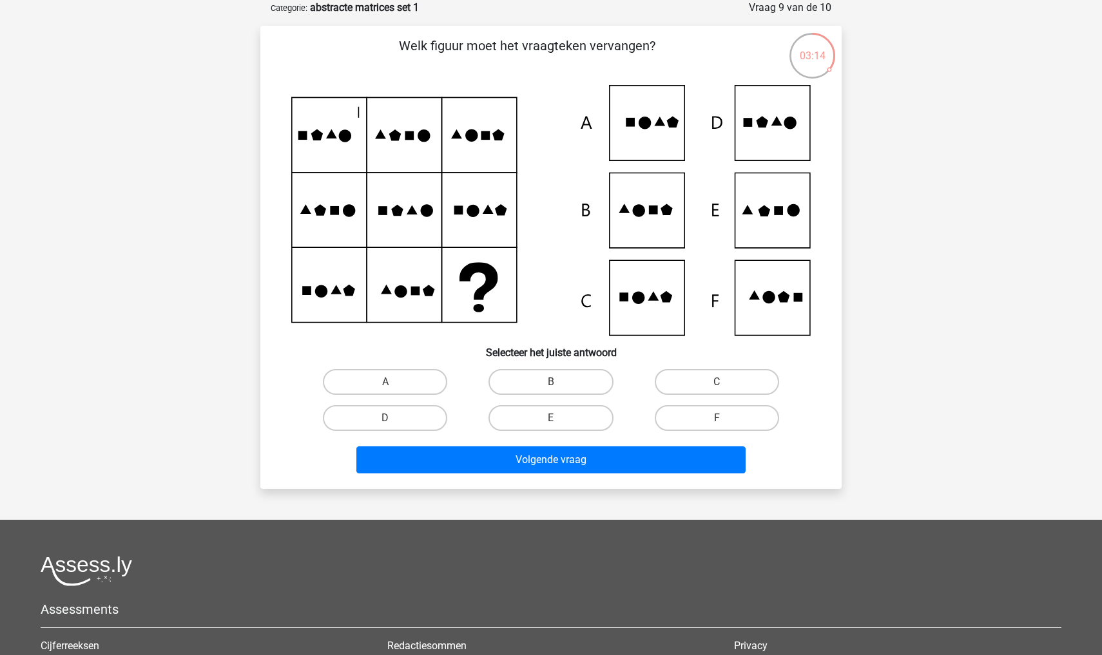
click at [389, 418] on input "D" at bounding box center [389, 422] width 8 height 8
radio input "true"
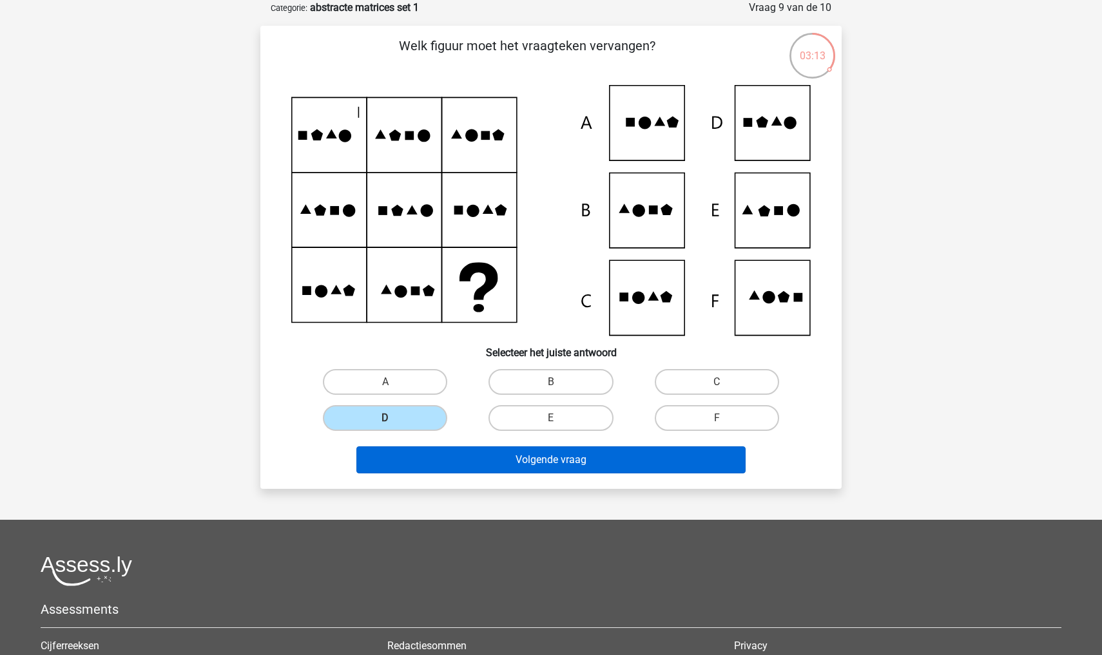
click at [446, 465] on button "Volgende vraag" at bounding box center [551, 460] width 390 height 27
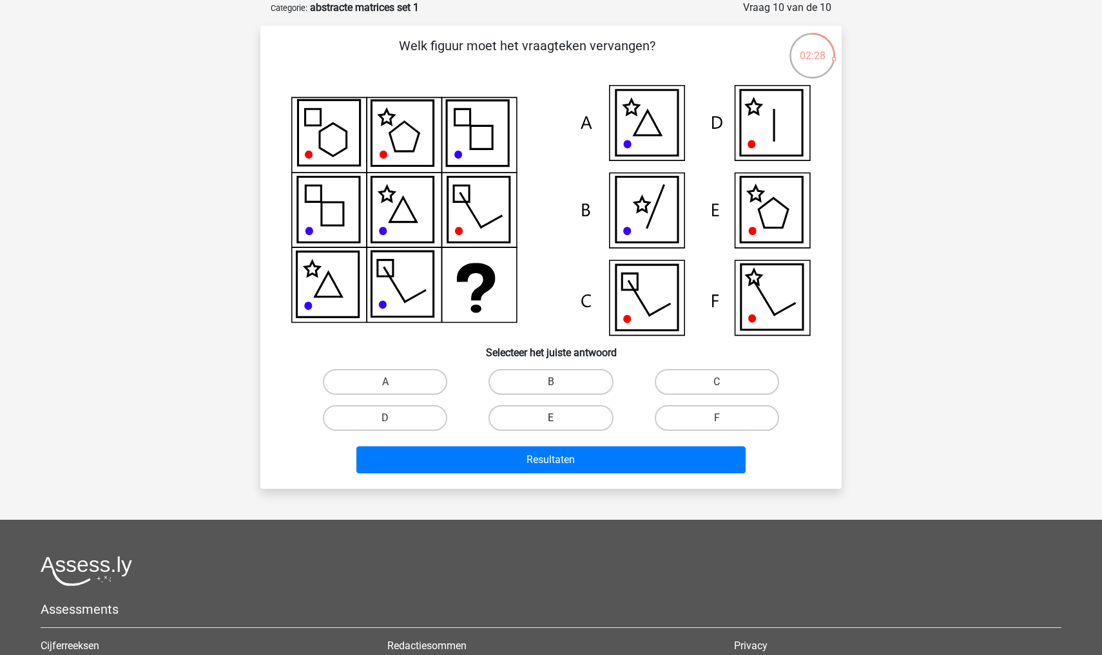
click at [588, 416] on label "E" at bounding box center [550, 418] width 124 height 26
click at [559, 418] on input "E" at bounding box center [555, 422] width 8 height 8
radio input "true"
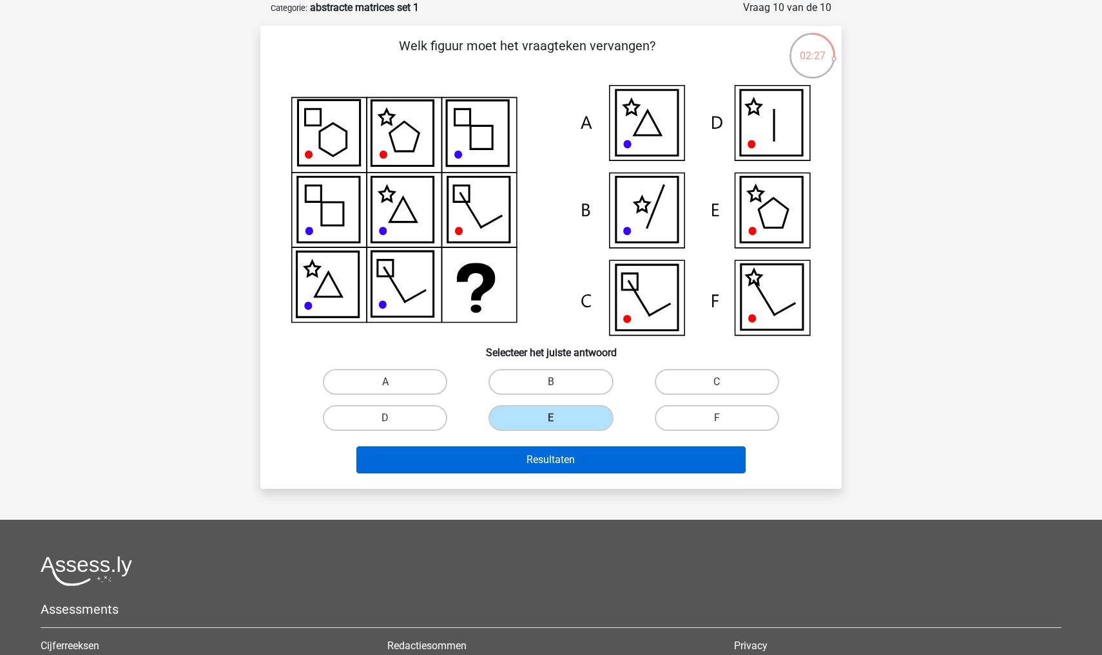
click at [596, 463] on button "Resultaten" at bounding box center [551, 460] width 390 height 27
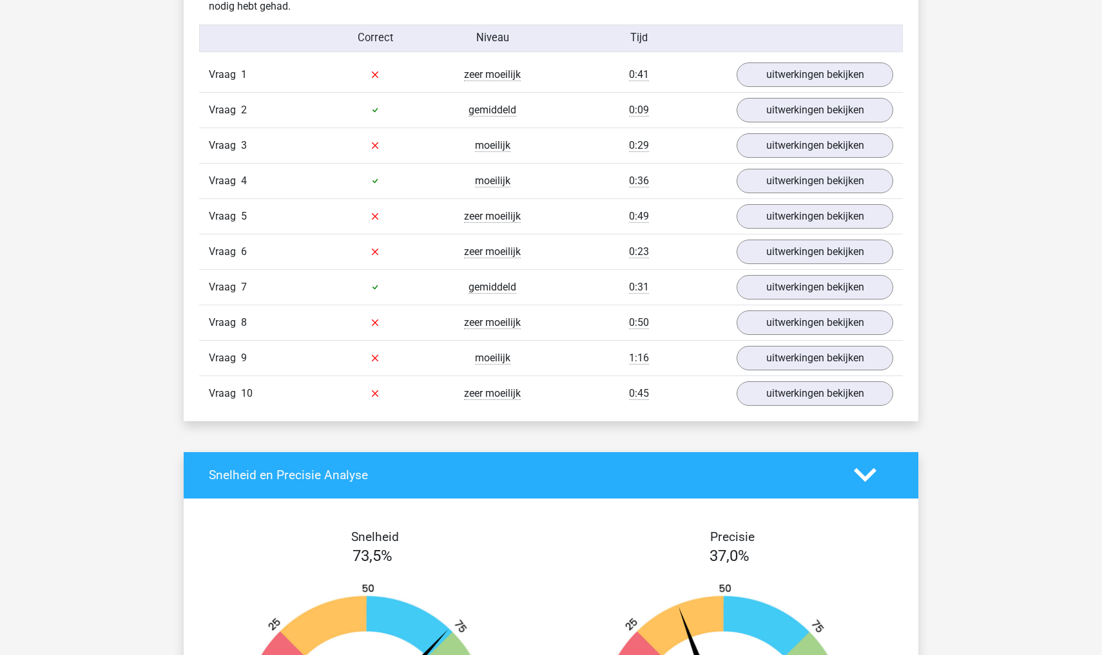
scroll to position [996, 0]
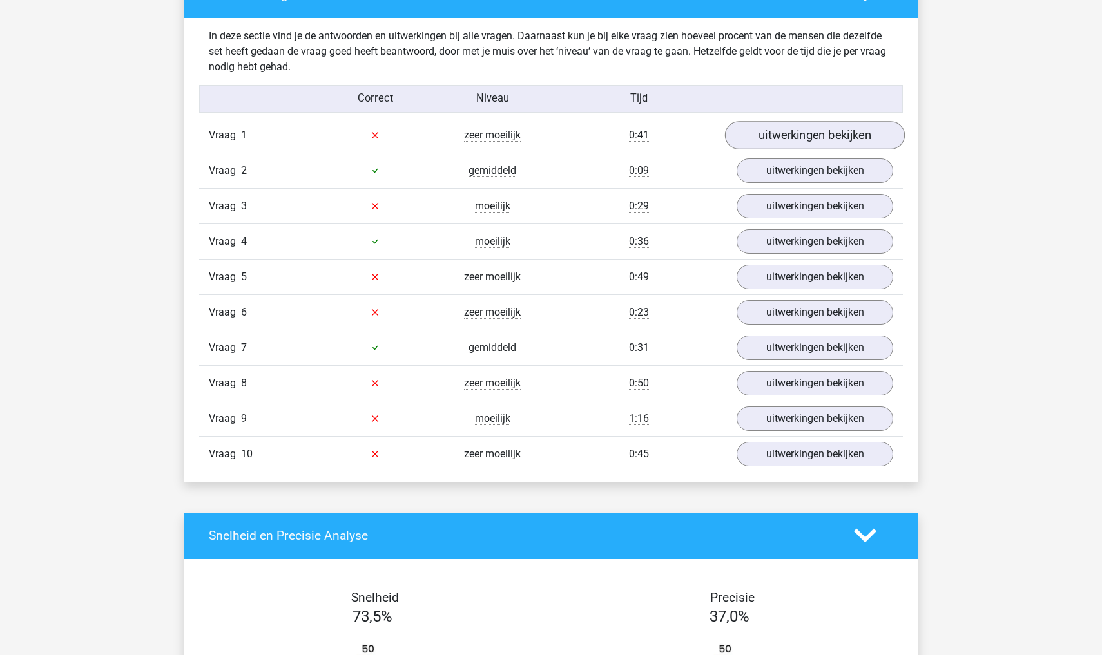
click at [855, 133] on link "uitwerkingen bekijken" at bounding box center [815, 135] width 180 height 28
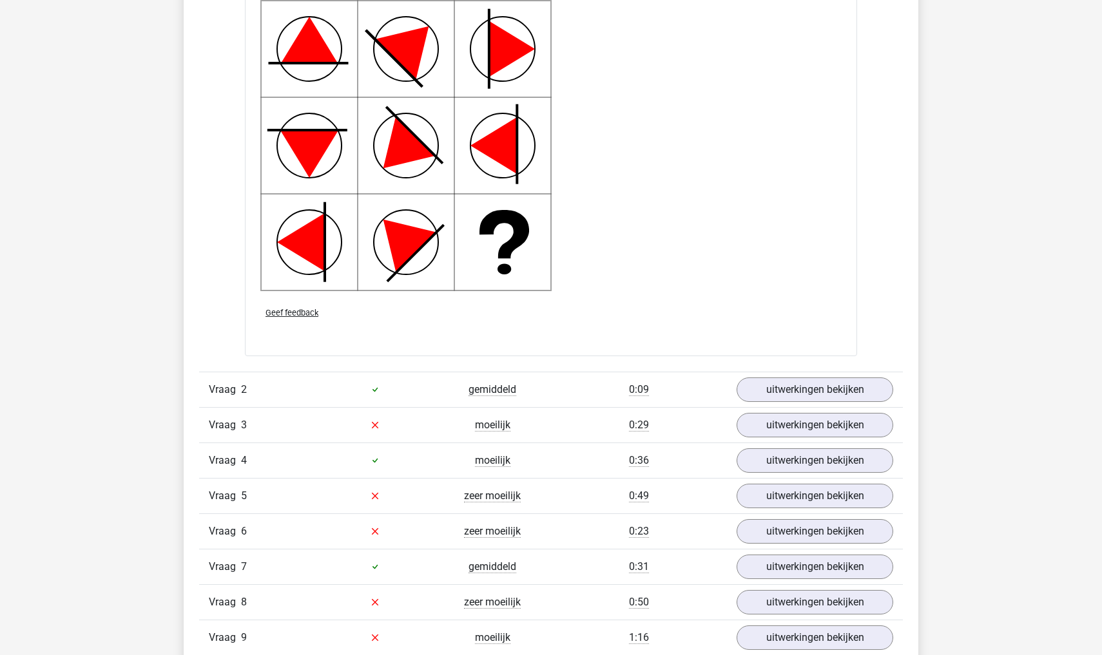
scroll to position [1690, 0]
click at [822, 383] on link "uitwerkingen bekijken" at bounding box center [815, 390] width 180 height 28
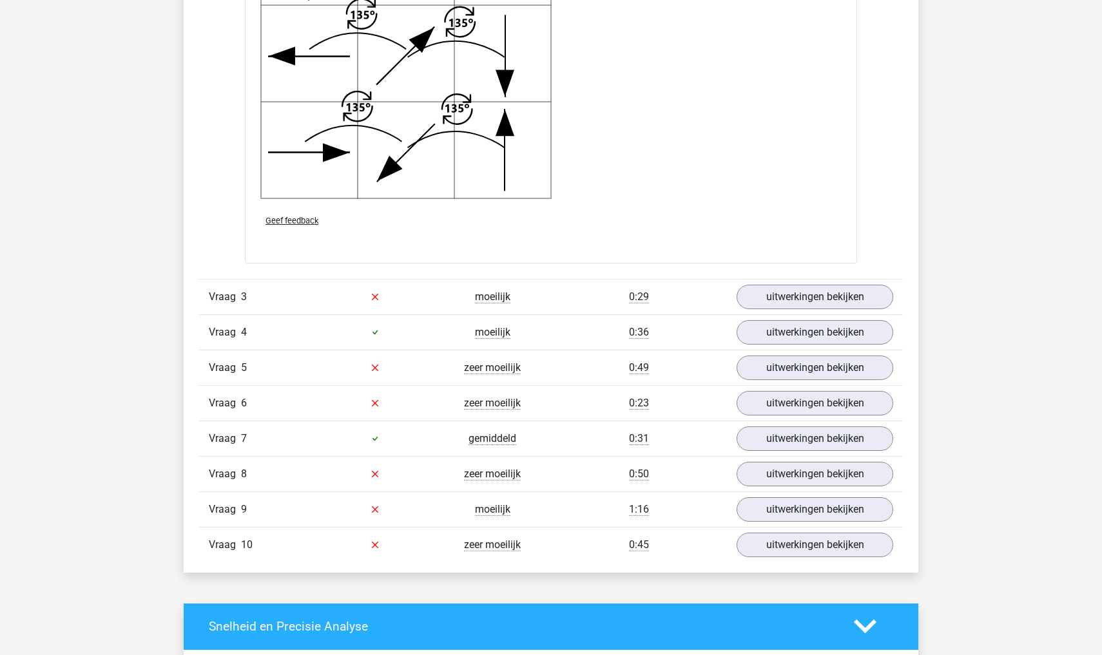
scroll to position [2718, 0]
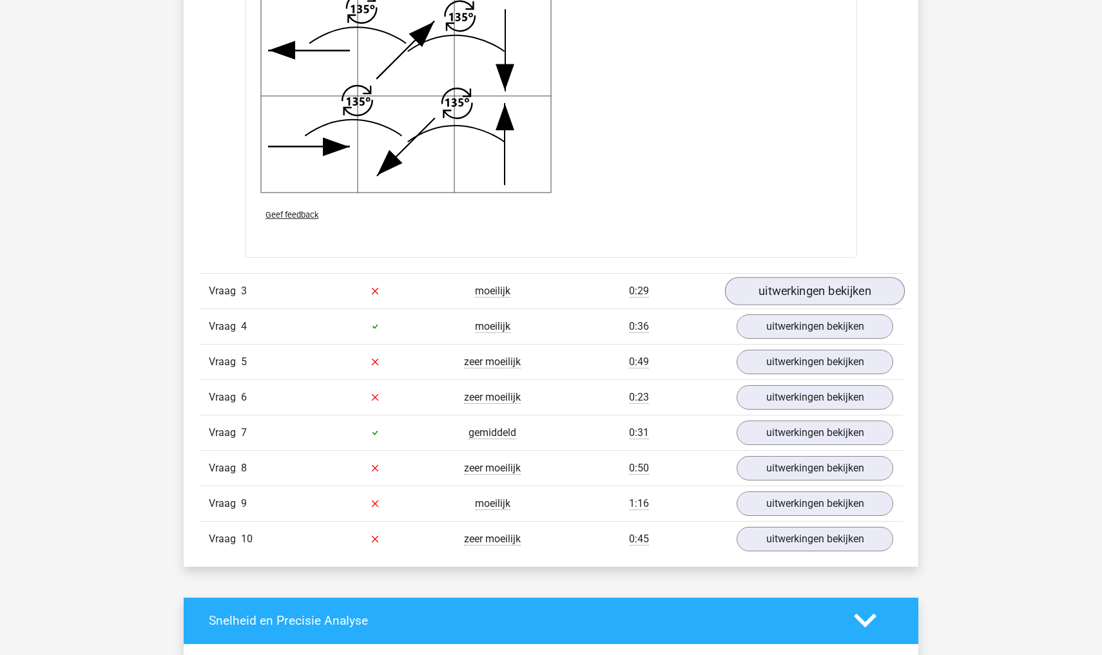
click at [815, 282] on link "uitwerkingen bekijken" at bounding box center [815, 291] width 180 height 28
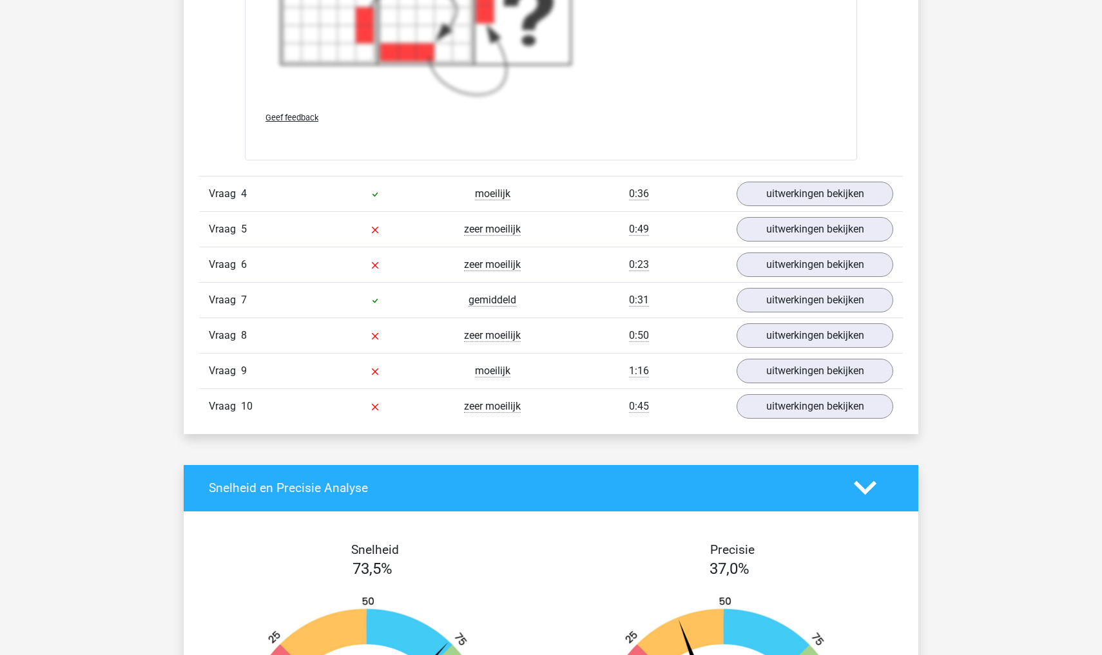
scroll to position [3866, 0]
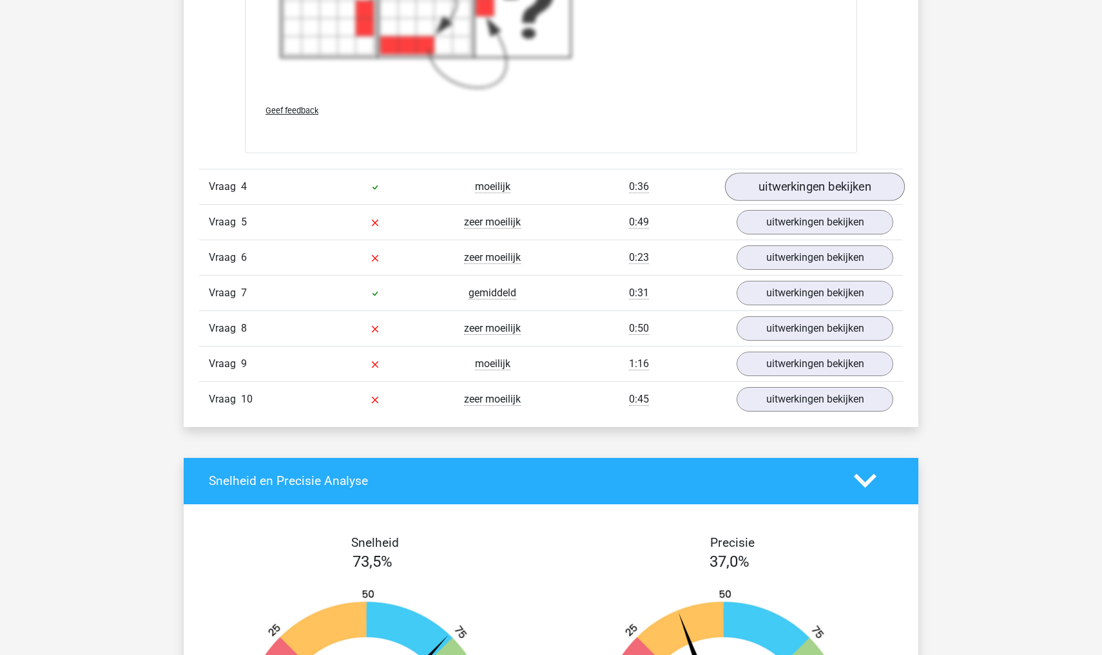
click at [858, 187] on link "uitwerkingen bekijken" at bounding box center [815, 187] width 180 height 28
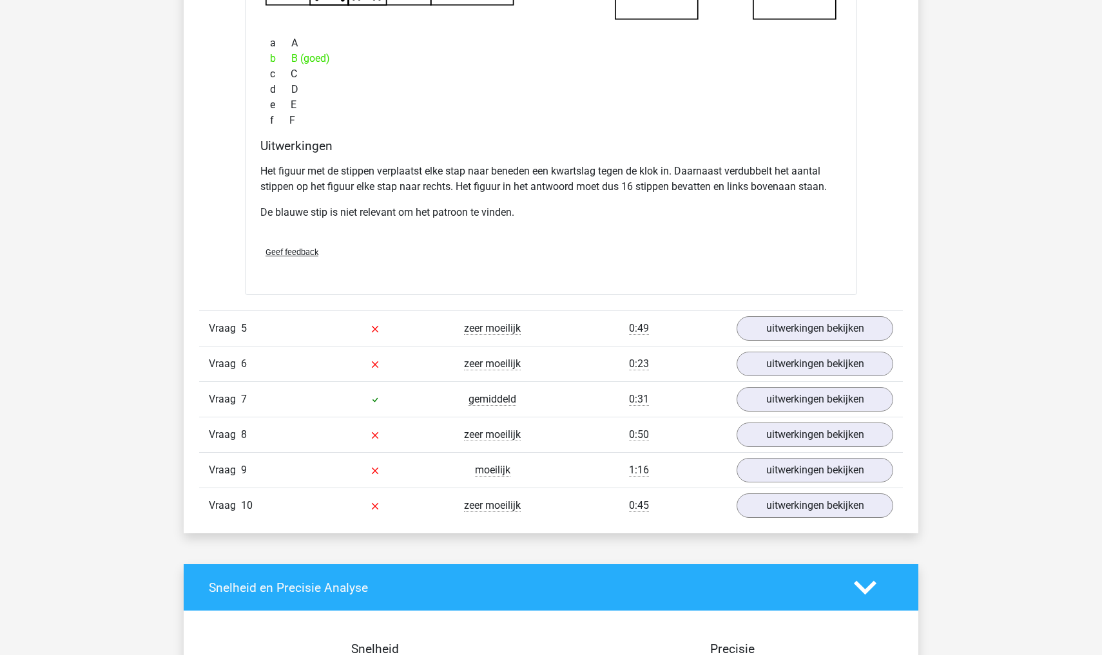
scroll to position [4354, 0]
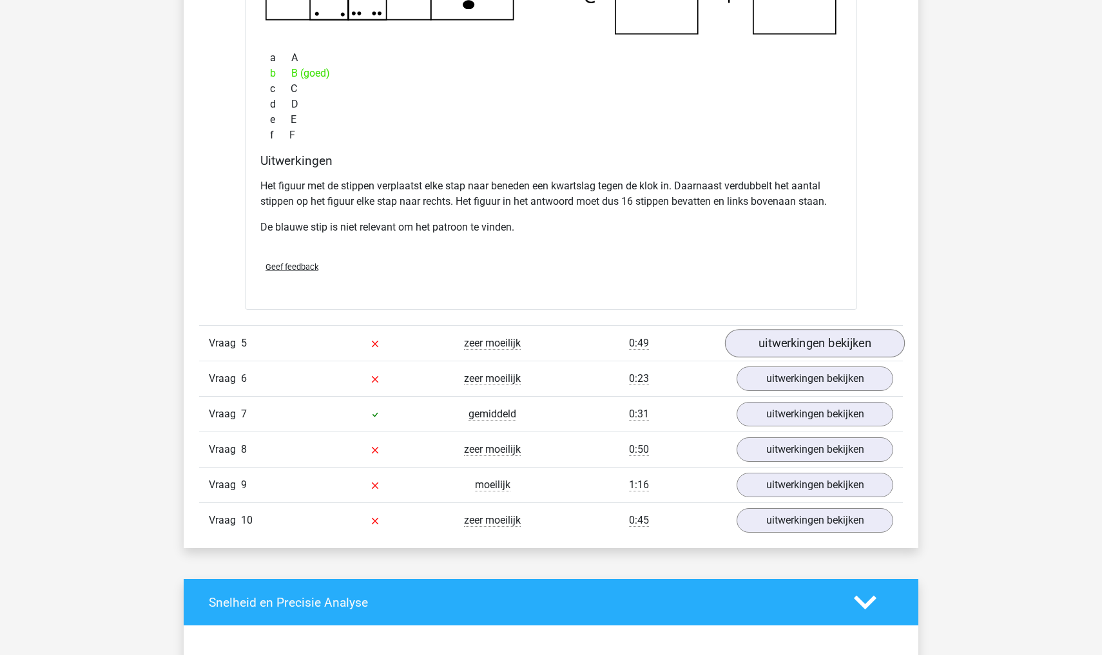
click at [831, 342] on link "uitwerkingen bekijken" at bounding box center [815, 343] width 180 height 28
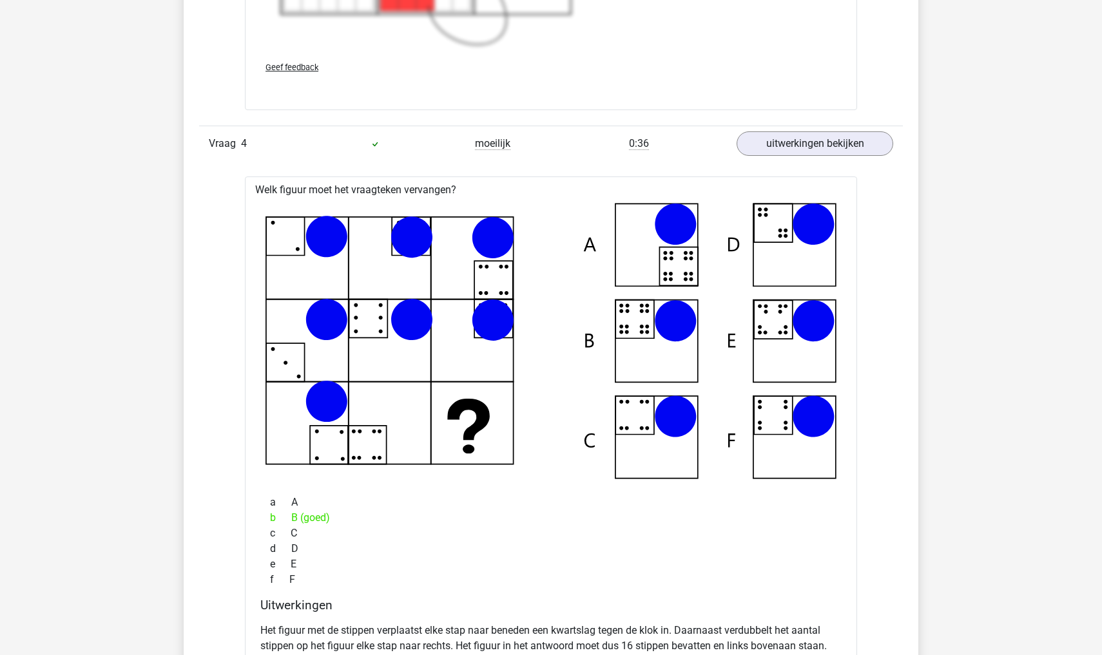
scroll to position [3802, 0]
